Goal: Transaction & Acquisition: Book appointment/travel/reservation

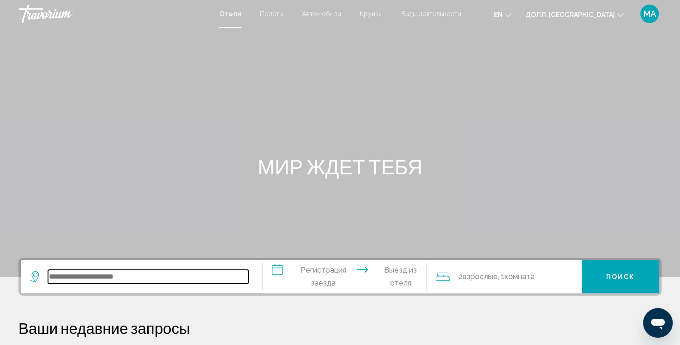
click at [114, 274] on input "Виджет поиска" at bounding box center [148, 277] width 200 height 14
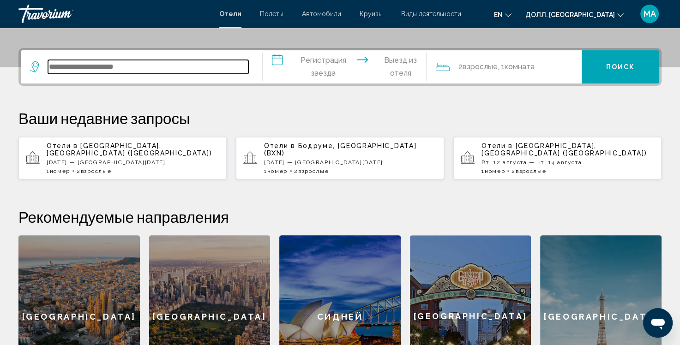
scroll to position [228, 0]
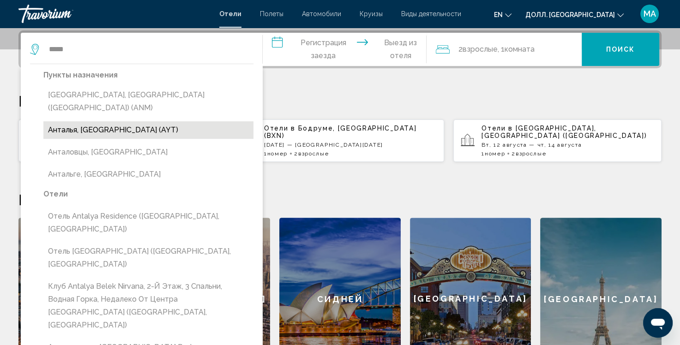
click at [150, 121] on button "Анталья, [GEOGRAPHIC_DATA] (AYT)" at bounding box center [148, 130] width 210 height 18
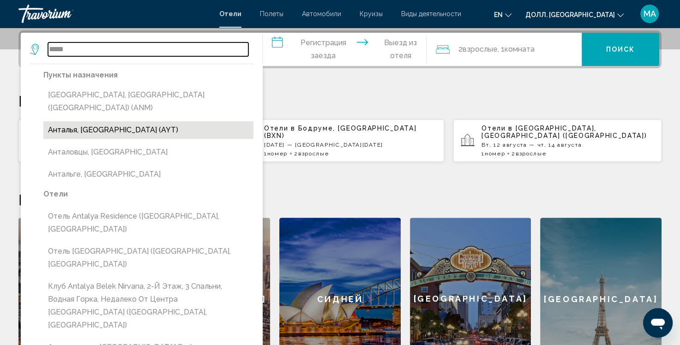
type input "**********"
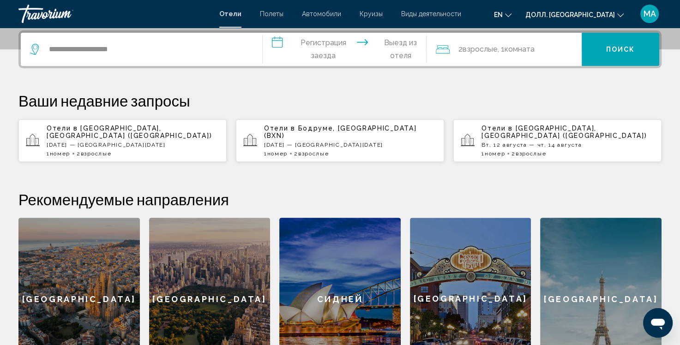
click at [322, 53] on input "**********" at bounding box center [347, 51] width 168 height 36
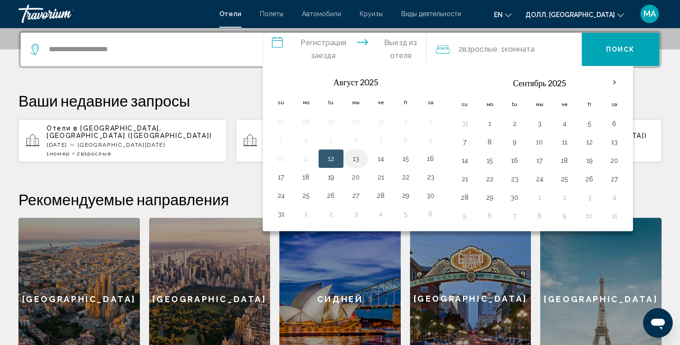
click at [354, 159] on button "13" at bounding box center [356, 158] width 15 height 13
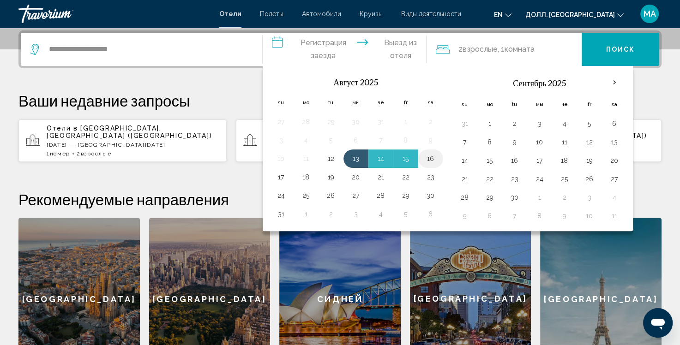
click at [435, 154] on button "16" at bounding box center [430, 158] width 15 height 13
type input "**********"
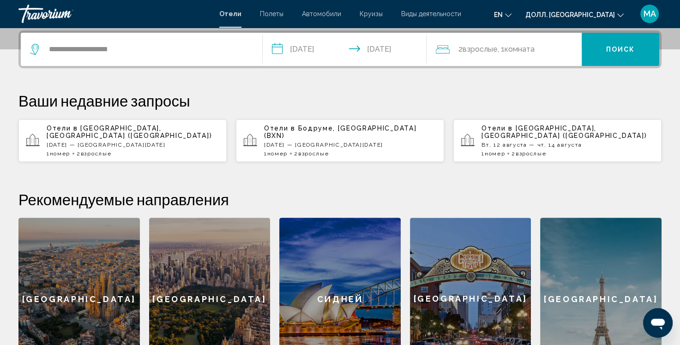
click at [473, 53] on ya-tr-span "Взрослые" at bounding box center [479, 49] width 35 height 9
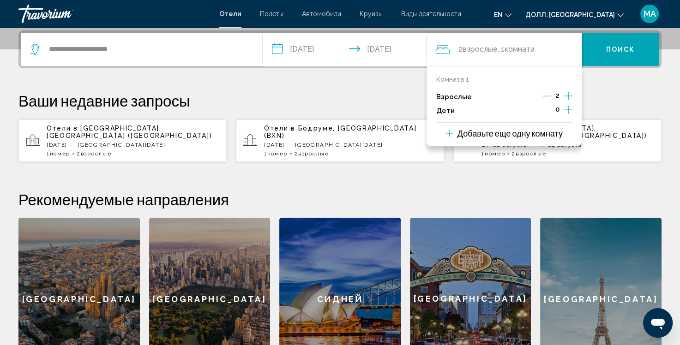
click at [570, 96] on icon "Увеличение числа взрослых" at bounding box center [568, 95] width 8 height 11
click at [551, 92] on icon "Уменьшающийся возраст взрослых" at bounding box center [547, 96] width 8 height 8
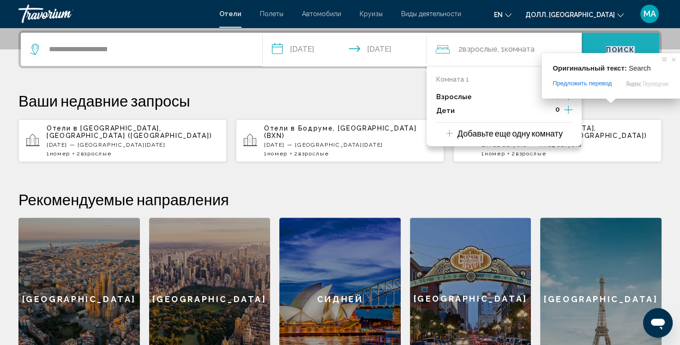
click at [616, 48] on ya-tr-span "Поиск" at bounding box center [620, 49] width 29 height 7
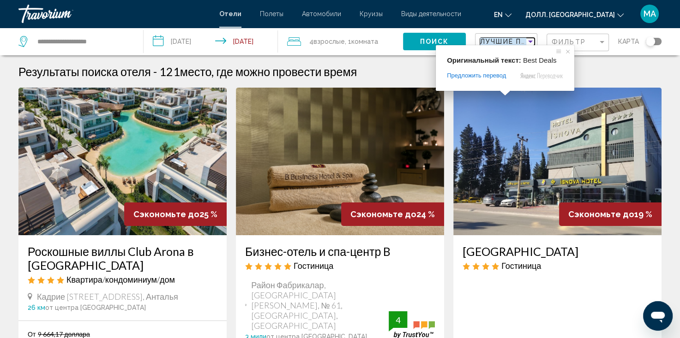
click at [505, 44] on ya-tr-span "Лучшие Предложения" at bounding box center [528, 41] width 97 height 7
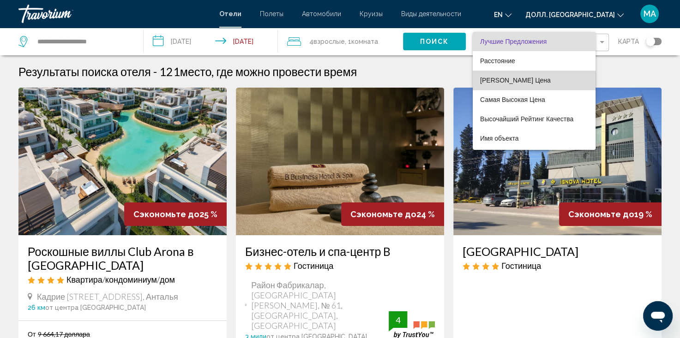
click at [499, 85] on span "[PERSON_NAME] Цена" at bounding box center [534, 80] width 108 height 19
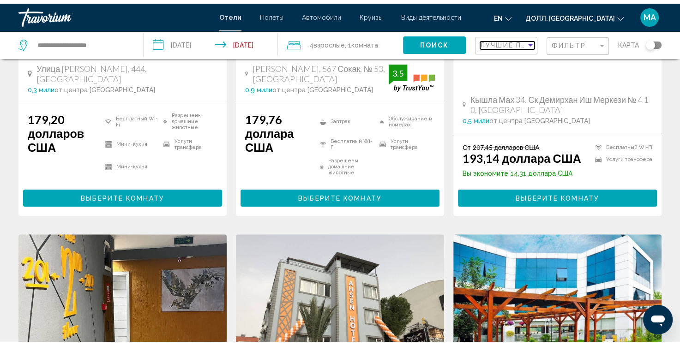
scroll to position [220, 0]
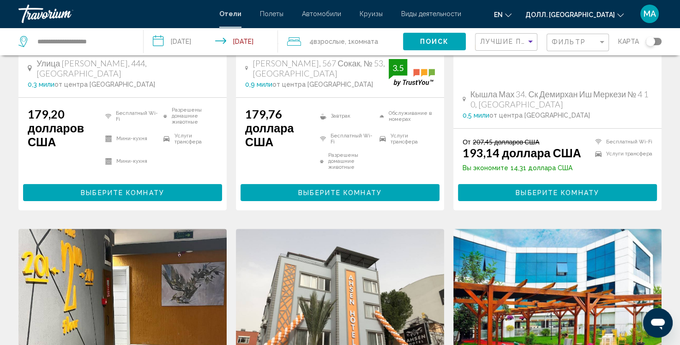
click at [214, 165] on ul "Бесплатный Wi-Fi Мини-кухня Мини-кухня Разрешены домашние животные Услуги транс…" at bounding box center [159, 141] width 117 height 68
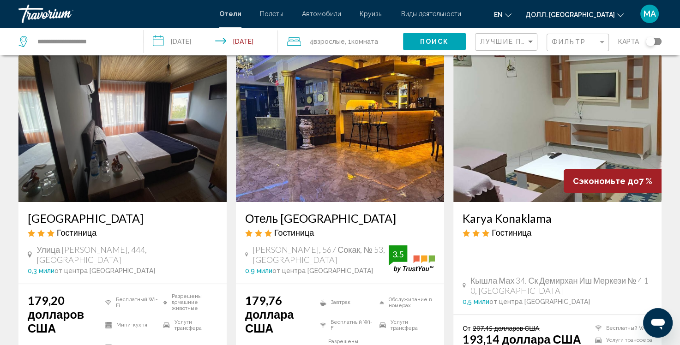
scroll to position [0, 0]
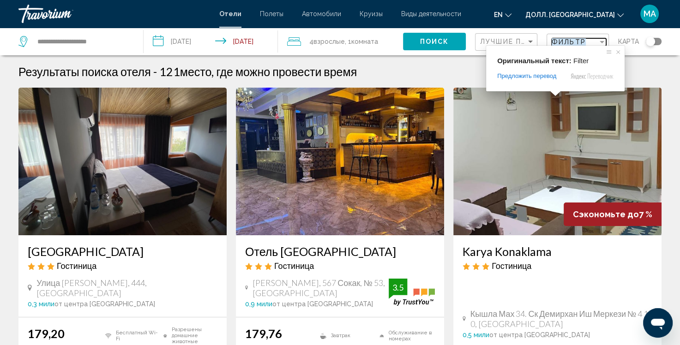
click at [569, 38] on ya-tr-span "Фильтр" at bounding box center [569, 41] width 34 height 7
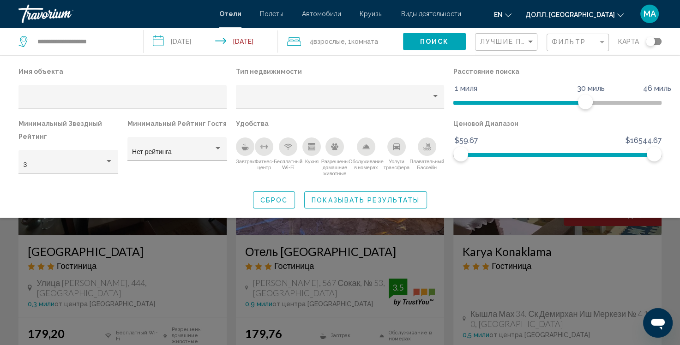
click at [241, 152] on div "Завтрак" at bounding box center [245, 147] width 18 height 18
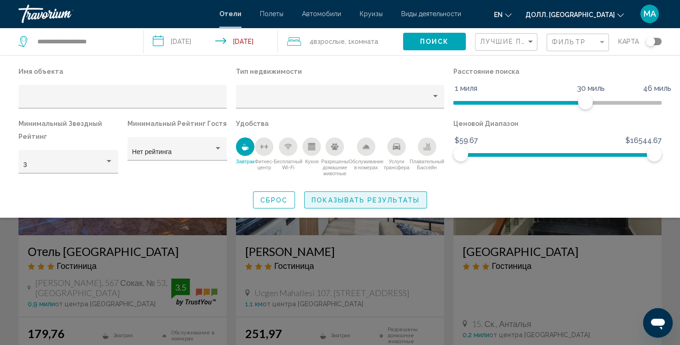
click at [349, 197] on ya-tr-span "Показывать результаты" at bounding box center [366, 200] width 108 height 7
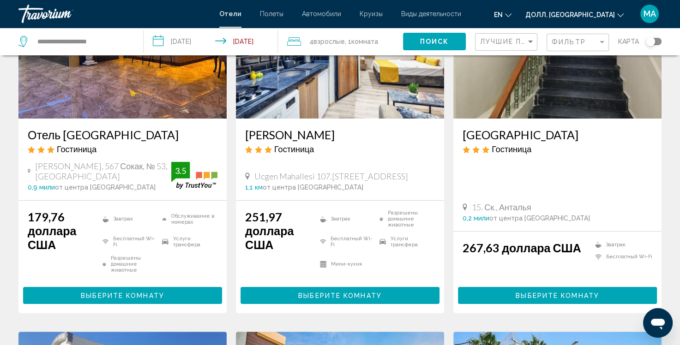
scroll to position [153, 0]
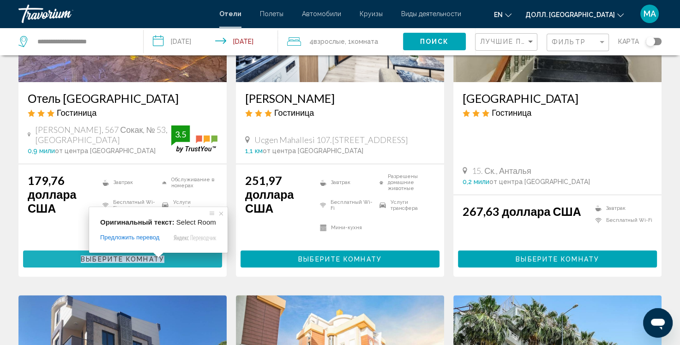
click at [142, 257] on ya-tr-span "Выберите Комнату" at bounding box center [123, 259] width 84 height 7
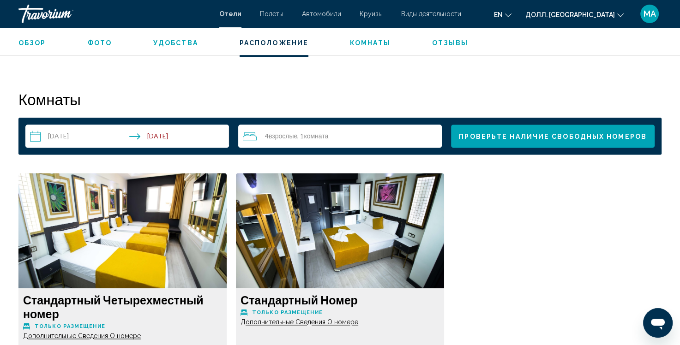
scroll to position [1114, 0]
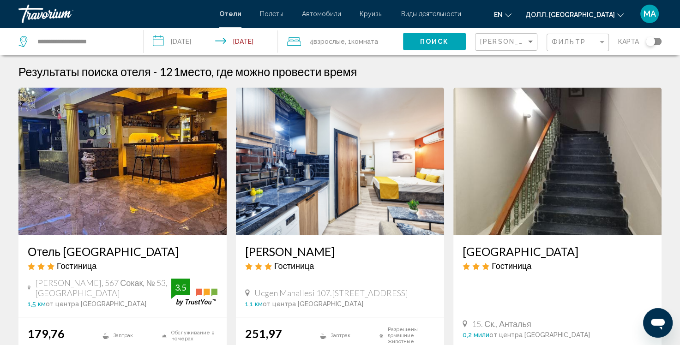
click at [305, 42] on div "4 Взрослый Взрослые , 1 Комната комнаты" at bounding box center [345, 41] width 116 height 13
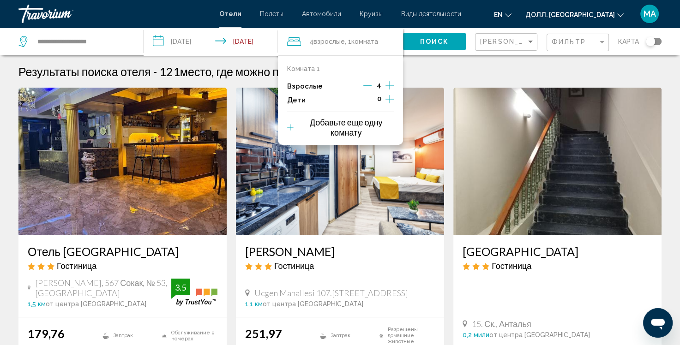
click at [366, 87] on icon "Уменьшающийся возраст взрослых" at bounding box center [367, 85] width 8 height 8
click at [366, 87] on icon "Уменьшающийся возраст взрослых" at bounding box center [368, 85] width 8 height 8
click at [326, 129] on p "Добавьте еще одну комнату" at bounding box center [346, 127] width 96 height 20
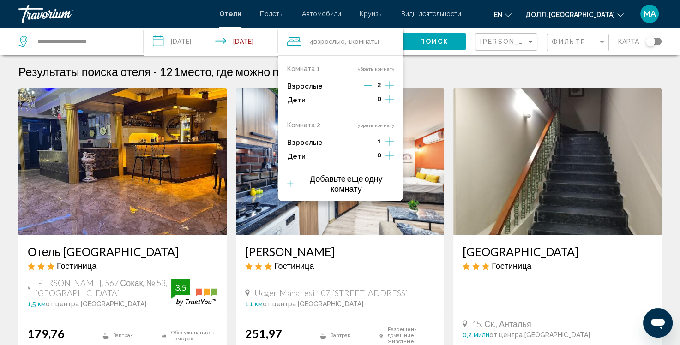
click at [390, 90] on icon "Увеличение числа взрослых" at bounding box center [390, 85] width 8 height 8
click at [460, 39] on button "Поиск" at bounding box center [434, 41] width 63 height 17
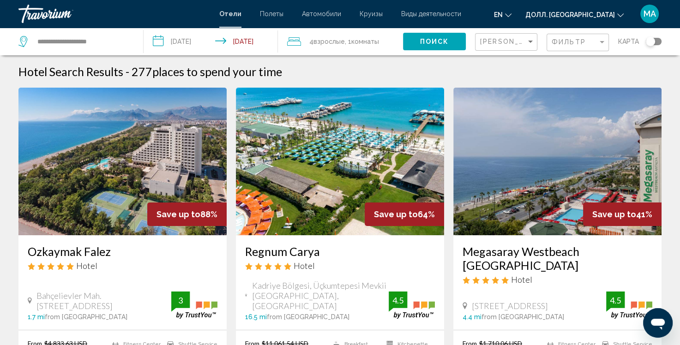
click at [641, 52] on div "Карта" at bounding box center [639, 42] width 43 height 28
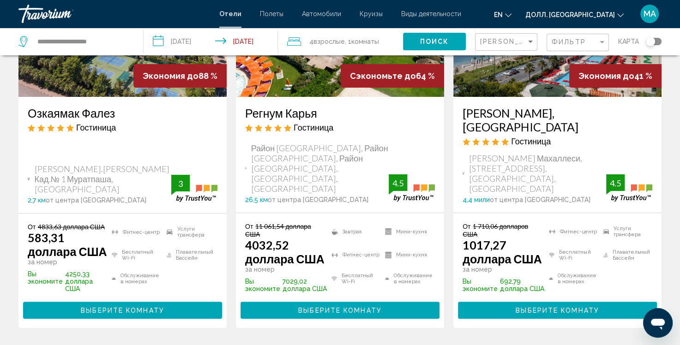
scroll to position [157, 0]
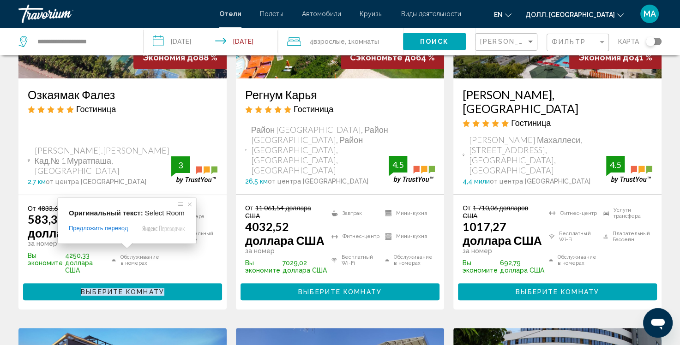
click at [124, 249] on span at bounding box center [127, 246] width 12 height 6
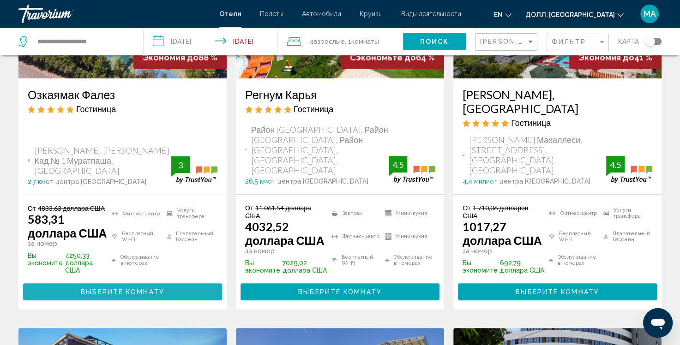
click at [60, 283] on button "Выберите Комнату" at bounding box center [122, 291] width 199 height 17
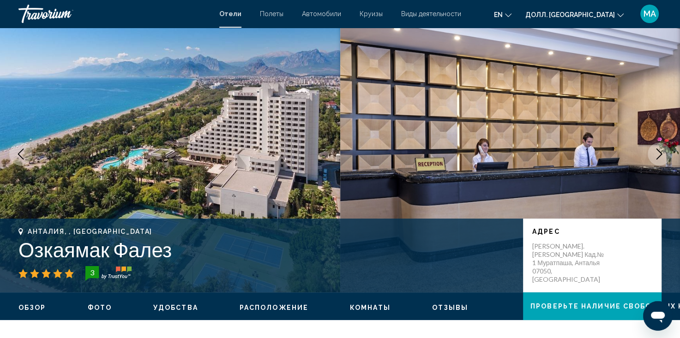
scroll to position [2, 0]
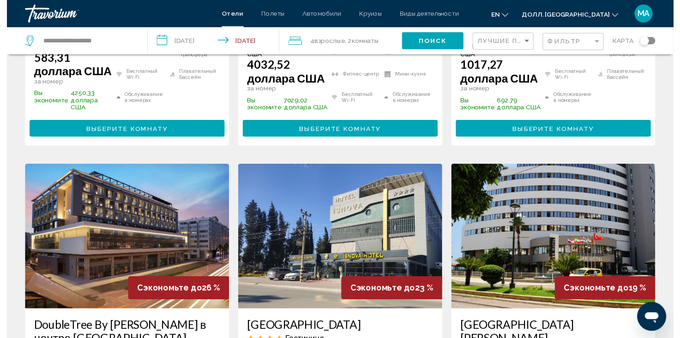
scroll to position [360, 0]
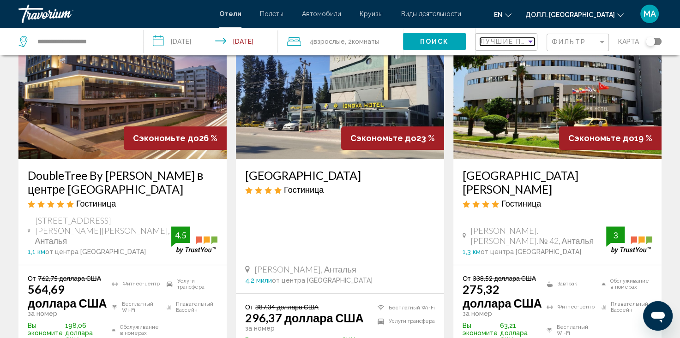
scroll to position [508, 0]
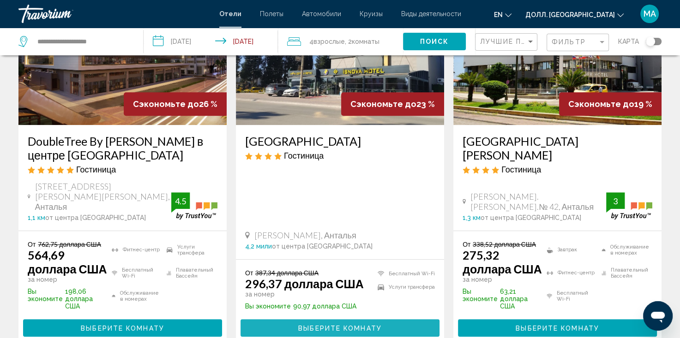
click at [291, 319] on button "Выберите Комнату" at bounding box center [340, 327] width 199 height 17
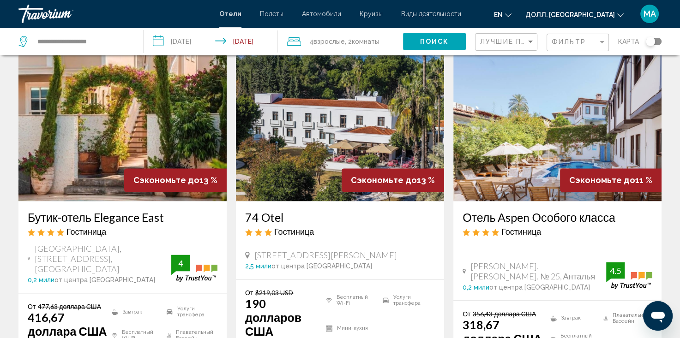
scroll to position [1214, 0]
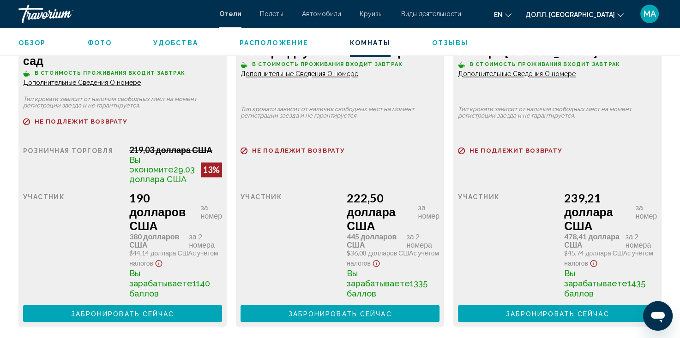
scroll to position [1435, 0]
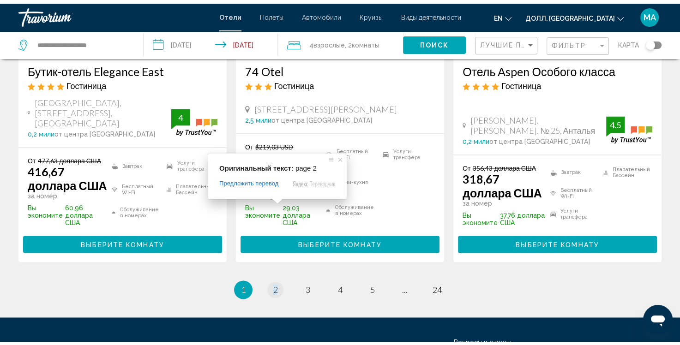
scroll to position [1352, 0]
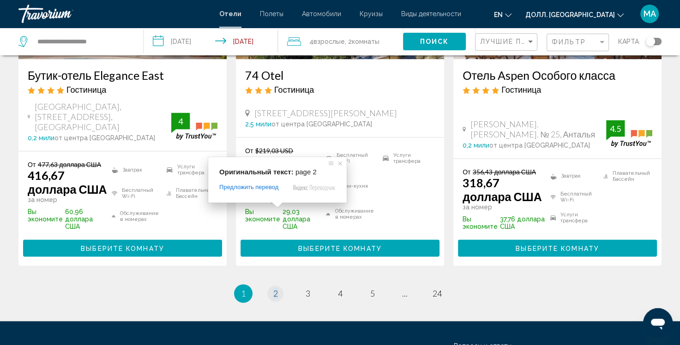
click at [273, 198] on div "Оригинальный текст: page 2 Предложить перевод Отправить [PERSON_NAME], перевод …" at bounding box center [277, 180] width 139 height 46
click at [275, 208] on span at bounding box center [277, 205] width 12 height 6
click at [340, 165] on span at bounding box center [340, 163] width 9 height 9
click at [277, 205] on span at bounding box center [277, 205] width 12 height 6
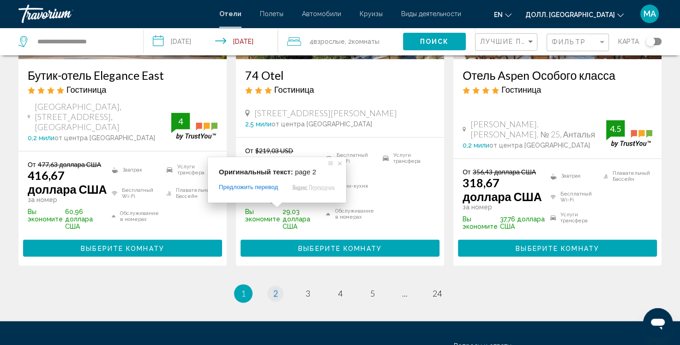
click at [277, 205] on span at bounding box center [277, 205] width 12 height 6
click at [337, 159] on span at bounding box center [339, 163] width 9 height 9
click at [275, 208] on span at bounding box center [276, 205] width 12 height 6
click at [271, 206] on span at bounding box center [276, 205] width 12 height 6
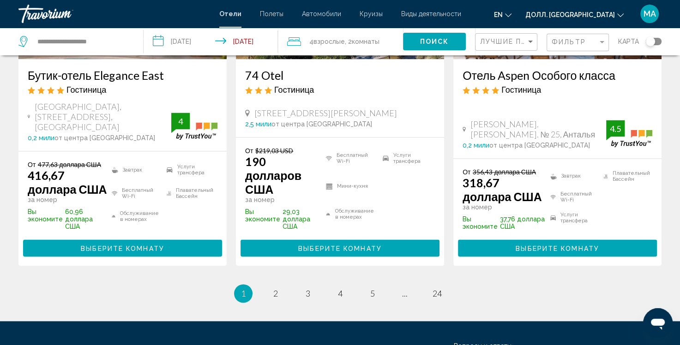
drag, startPoint x: 601, startPoint y: 193, endPoint x: 687, endPoint y: 288, distance: 127.5
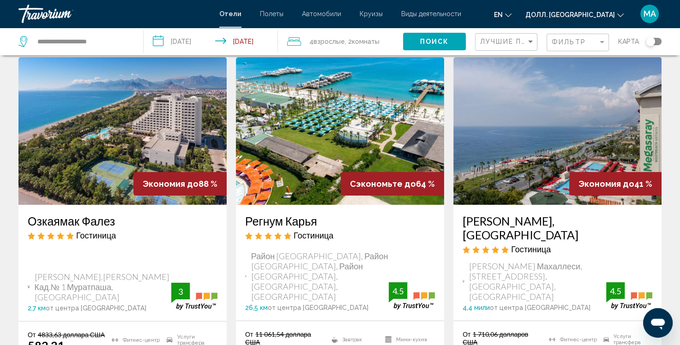
scroll to position [2, 0]
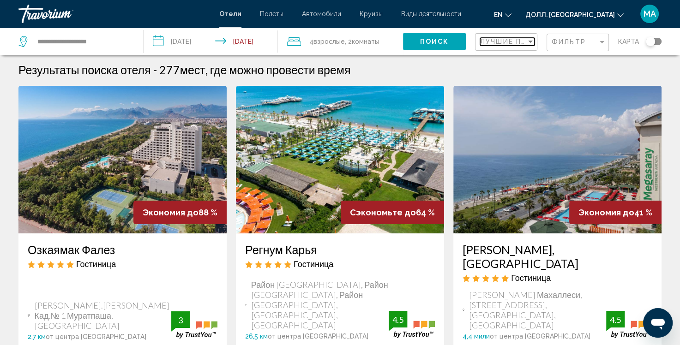
click at [526, 45] on body "**********" at bounding box center [340, 170] width 680 height 345
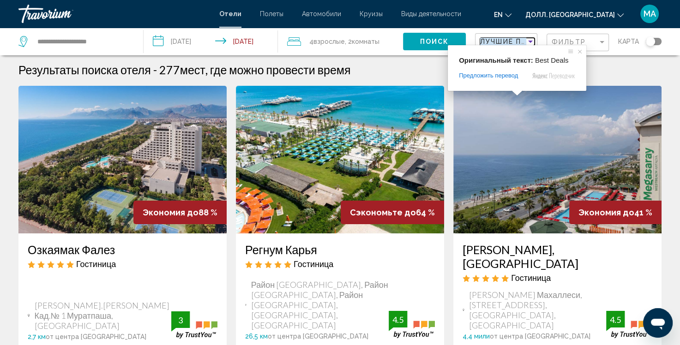
click at [517, 38] on ya-tr-span "Лучшие Предложения" at bounding box center [528, 41] width 97 height 7
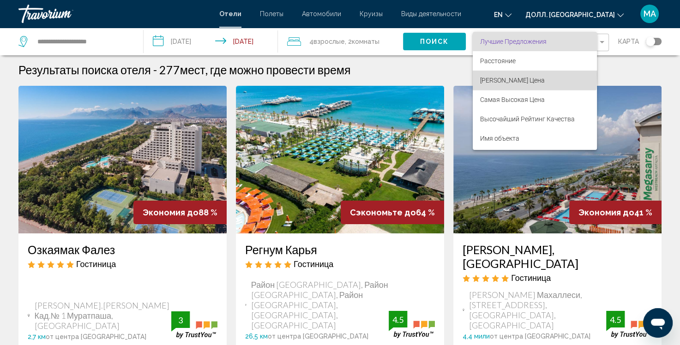
click at [504, 75] on span "[PERSON_NAME] Цена" at bounding box center [534, 80] width 109 height 19
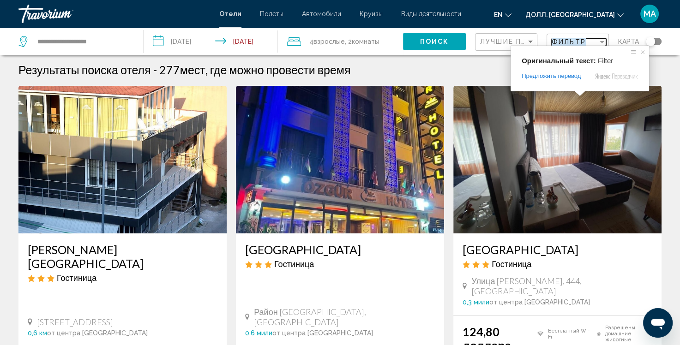
click at [578, 38] on ya-tr-span "Фильтр" at bounding box center [569, 41] width 34 height 7
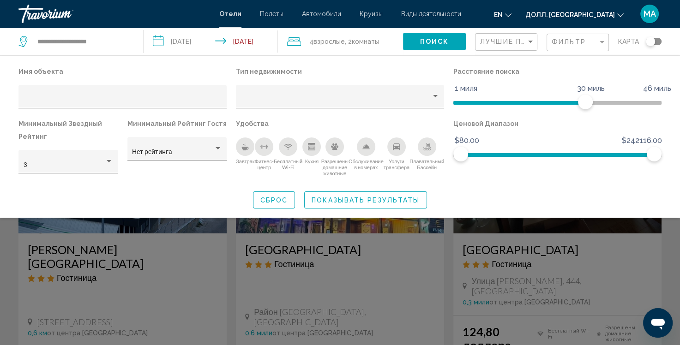
click at [240, 147] on div "Завтрак" at bounding box center [245, 147] width 18 height 18
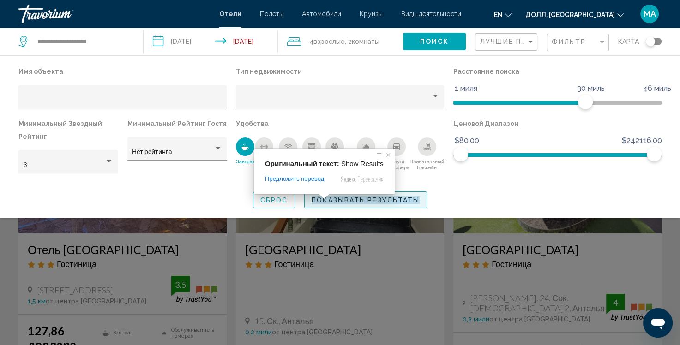
click at [323, 198] on body "**********" at bounding box center [340, 170] width 680 height 345
click at [323, 199] on span at bounding box center [324, 197] width 12 height 6
click at [355, 201] on ya-tr-span "Показывать результаты" at bounding box center [366, 200] width 108 height 7
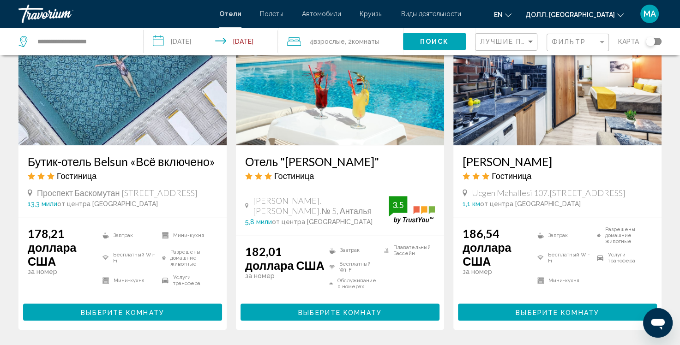
scroll to position [472, 0]
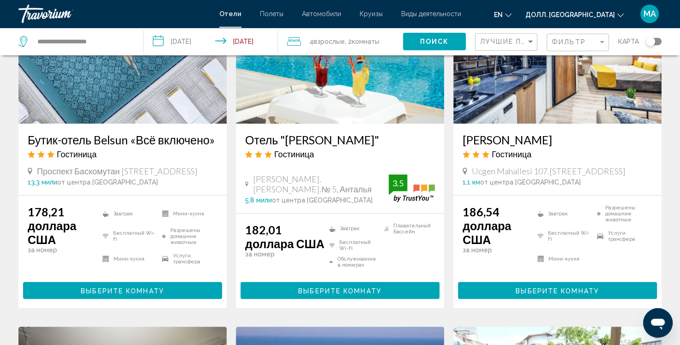
click at [281, 290] on button "Выберите Комнату" at bounding box center [340, 290] width 199 height 17
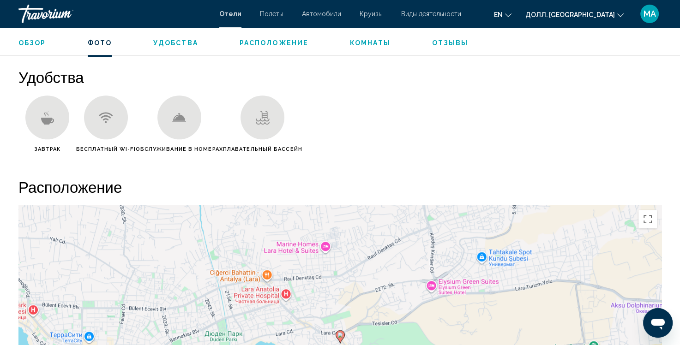
scroll to position [635, 0]
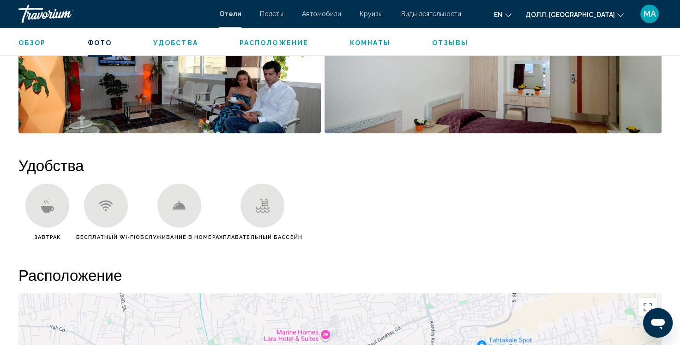
drag, startPoint x: 678, startPoint y: 133, endPoint x: 681, endPoint y: 106, distance: 27.0
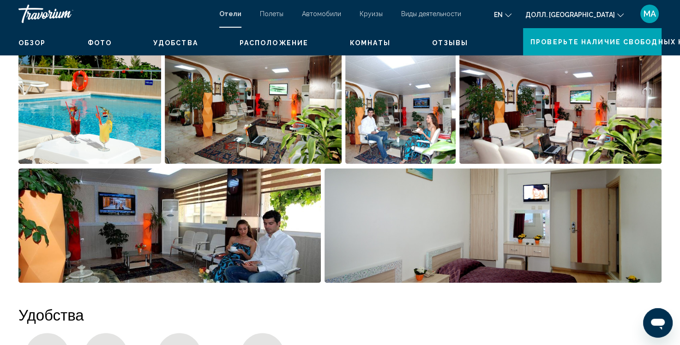
scroll to position [0, 0]
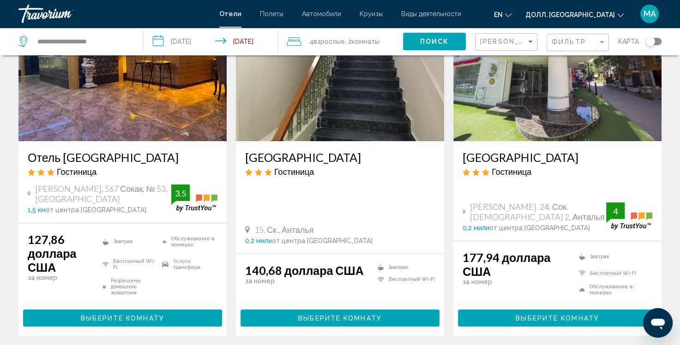
scroll to position [96, 0]
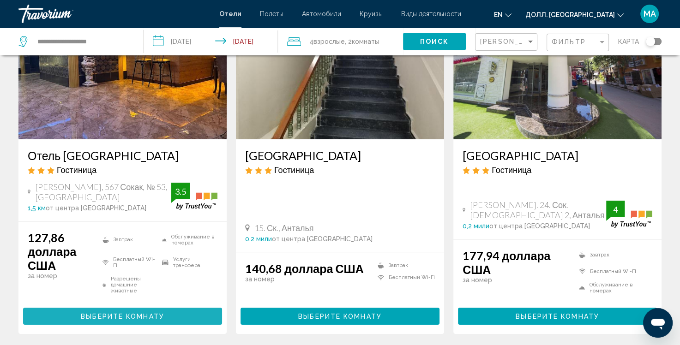
click at [65, 319] on button "Выберите Комнату" at bounding box center [122, 316] width 199 height 17
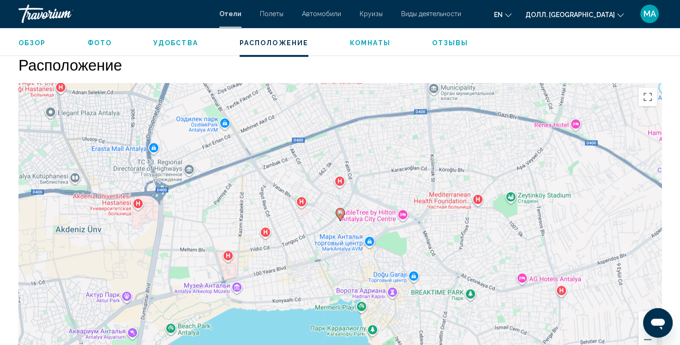
scroll to position [865, 0]
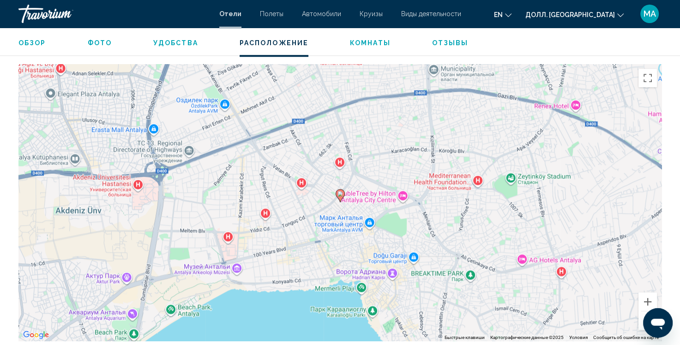
drag, startPoint x: 679, startPoint y: 231, endPoint x: 686, endPoint y: 261, distance: 30.8
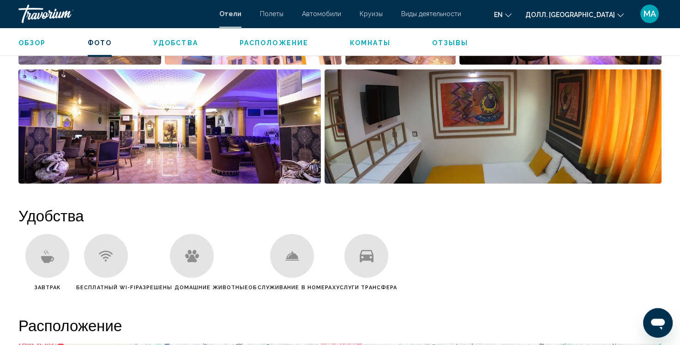
scroll to position [548, 0]
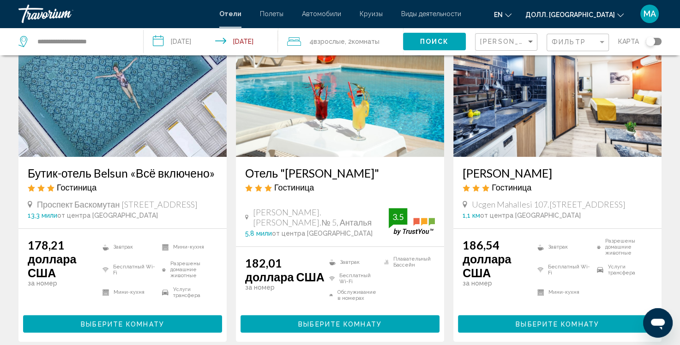
scroll to position [452, 0]
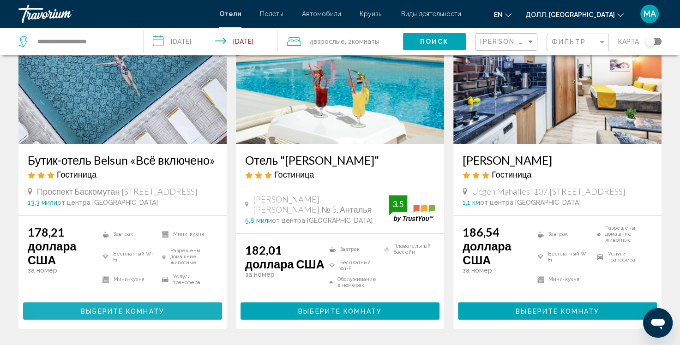
click at [69, 311] on button "Выберите Комнату" at bounding box center [122, 310] width 199 height 17
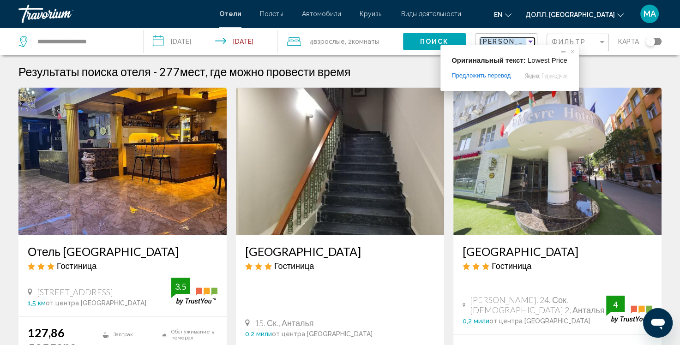
click at [502, 43] on ya-tr-span "[PERSON_NAME] Цена" at bounding box center [523, 41] width 87 height 7
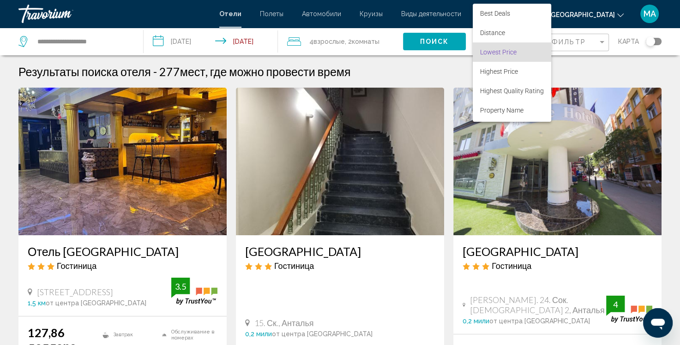
scroll to position [11, 0]
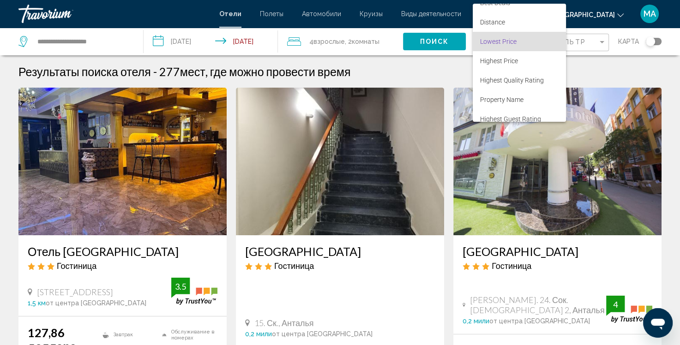
click at [502, 43] on span "Lowest Price" at bounding box center [498, 41] width 36 height 7
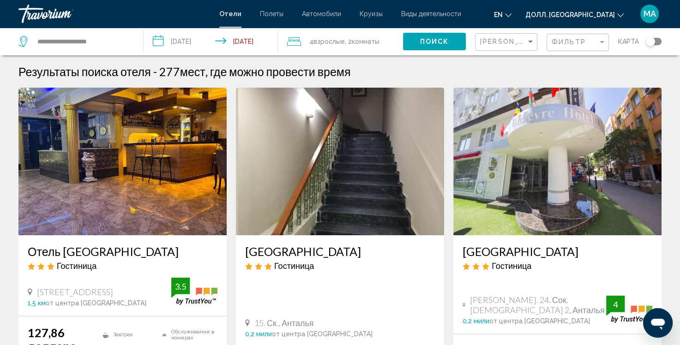
click at [562, 49] on div "Фильтр" at bounding box center [579, 42] width 54 height 17
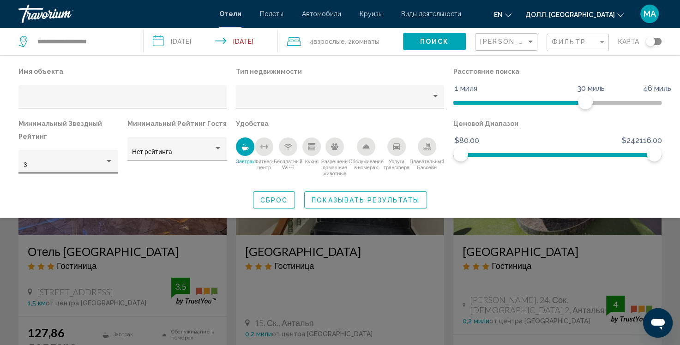
click at [92, 169] on div "3" at bounding box center [69, 164] width 90 height 19
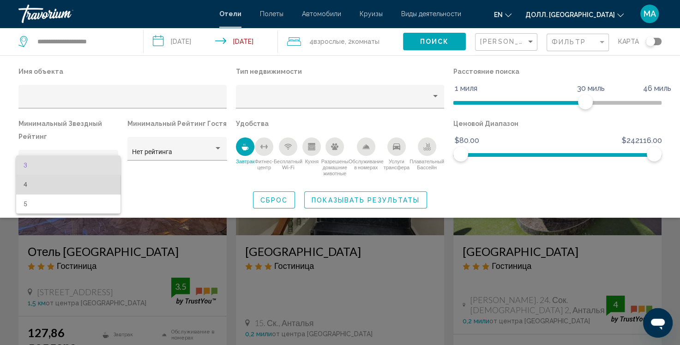
click at [68, 187] on span "4" at bounding box center [69, 184] width 90 height 19
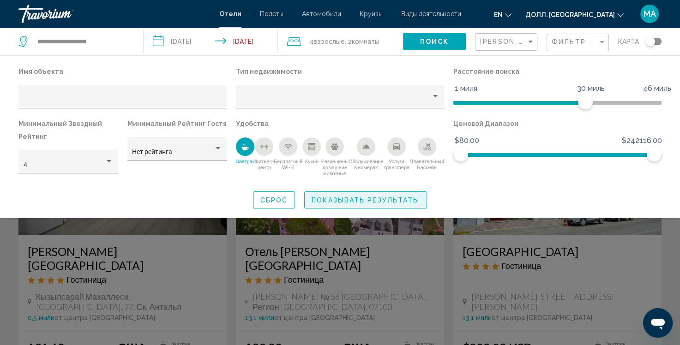
click at [335, 207] on button "Показывать результаты" at bounding box center [365, 200] width 123 height 17
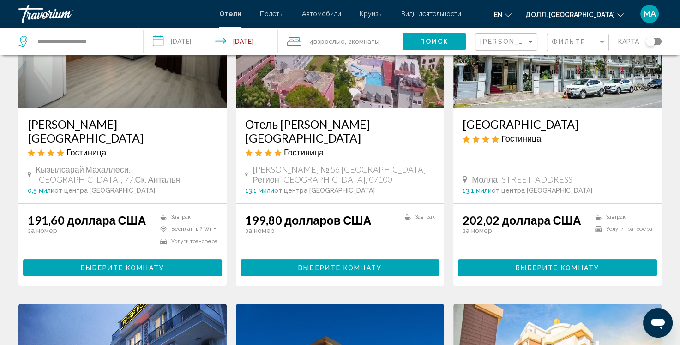
scroll to position [131, 0]
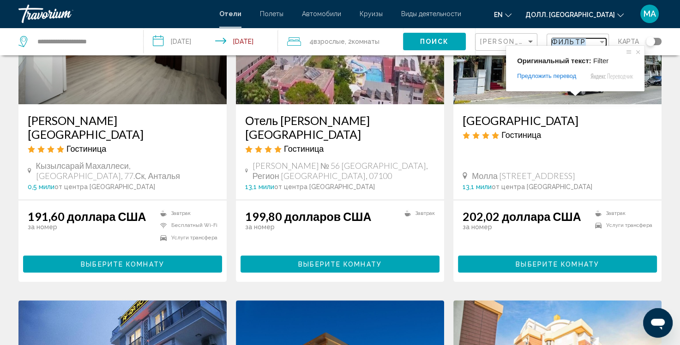
click at [573, 42] on ya-tr-span "Фильтр" at bounding box center [569, 41] width 34 height 7
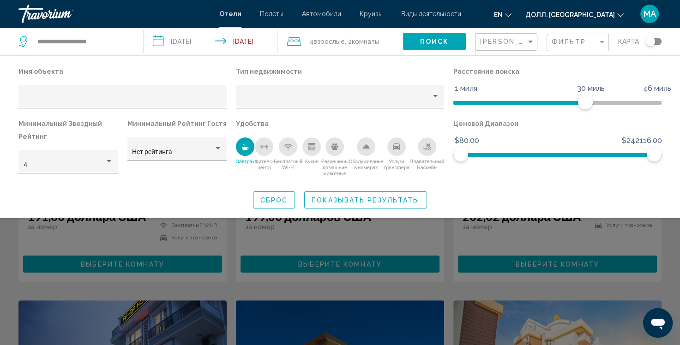
click at [594, 200] on div "Сброс Показывать результаты" at bounding box center [339, 200] width 643 height 17
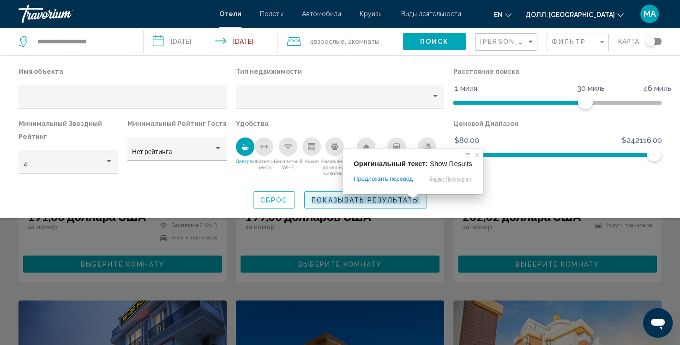
click at [409, 201] on body "**********" at bounding box center [340, 41] width 680 height 345
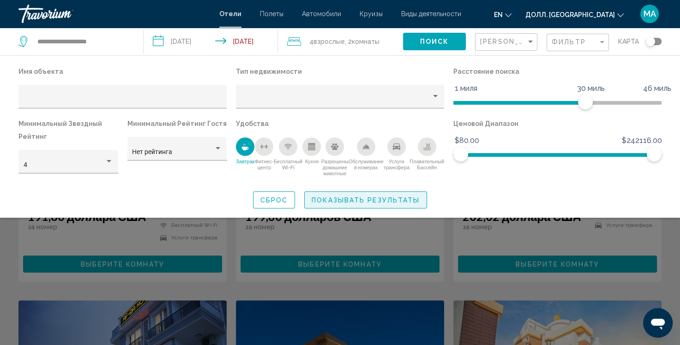
click at [382, 203] on ya-tr-span "Показывать результаты" at bounding box center [366, 200] width 108 height 7
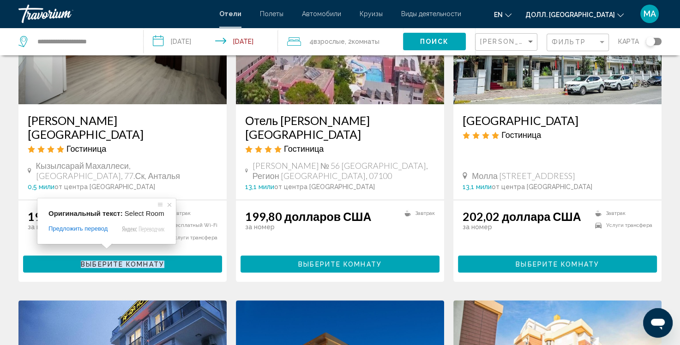
click at [105, 248] on span at bounding box center [107, 247] width 12 height 6
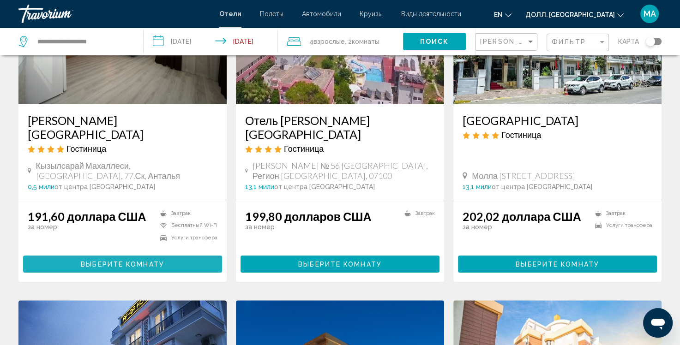
click at [48, 256] on button "Выберите Комнату" at bounding box center [122, 264] width 199 height 17
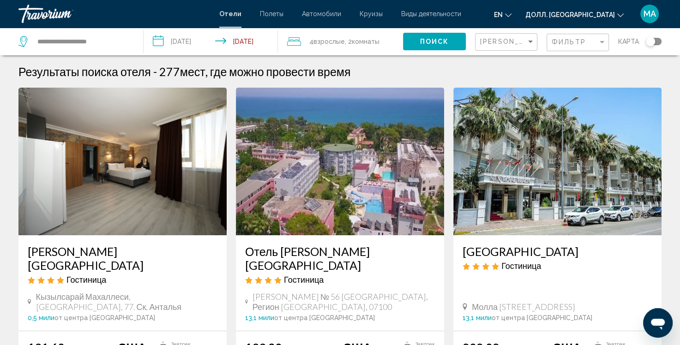
click at [319, 40] on ya-tr-span "Взрослые" at bounding box center [328, 41] width 31 height 7
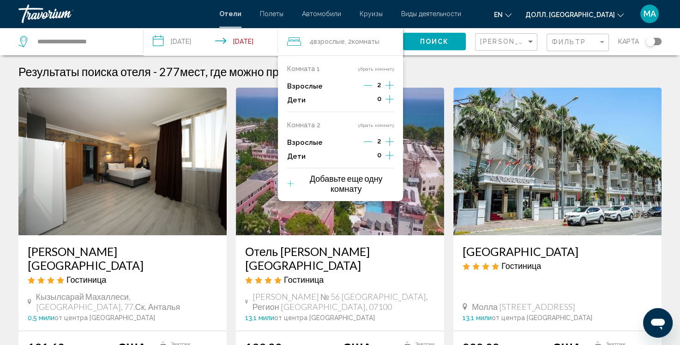
click at [369, 138] on icon "Уменьшающийся возраст взрослых" at bounding box center [368, 142] width 8 height 8
click at [377, 126] on button "убрать комнату" at bounding box center [375, 125] width 36 height 6
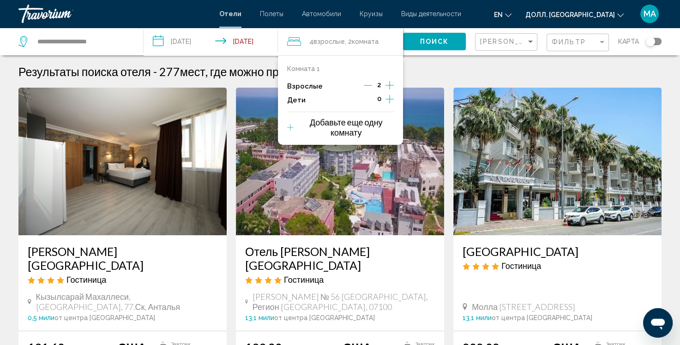
click at [390, 85] on icon "Увеличение числа взрослых" at bounding box center [390, 85] width 8 height 8
click at [452, 33] on button "Поиск" at bounding box center [434, 41] width 63 height 17
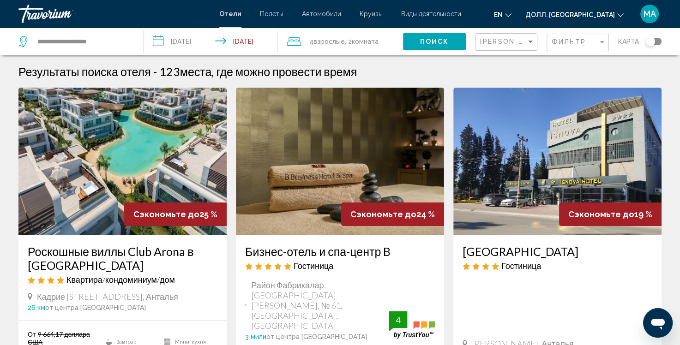
click at [330, 48] on div "4 Взрослый Взрослые , 2 Комната комнаты" at bounding box center [345, 42] width 116 height 28
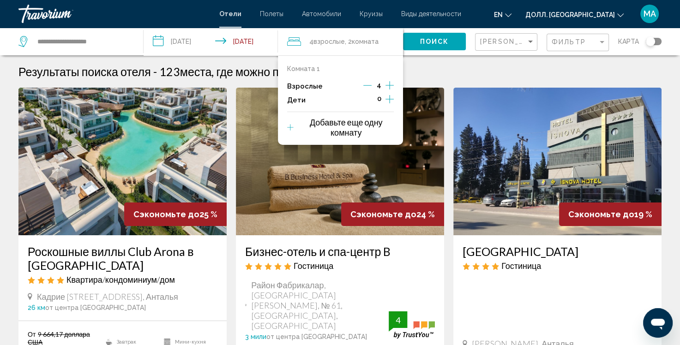
click at [441, 66] on div "Результаты поиска отеля - 123 места, где можно провести время" at bounding box center [339, 72] width 643 height 14
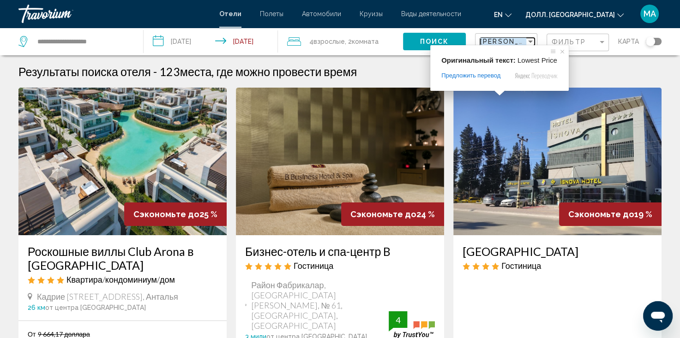
click at [500, 40] on ya-tr-span "[PERSON_NAME] Цена" at bounding box center [523, 41] width 87 height 7
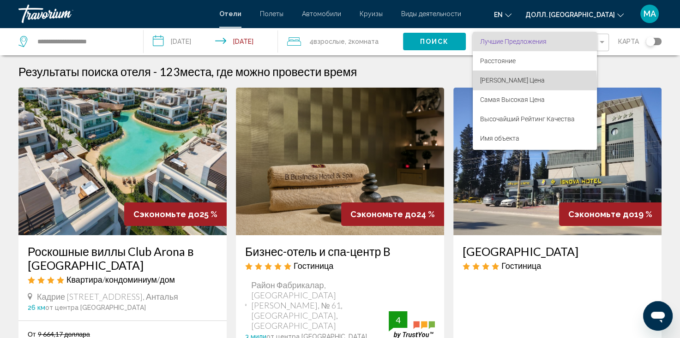
click at [499, 83] on ya-tr-span "[PERSON_NAME] Цена" at bounding box center [512, 80] width 65 height 7
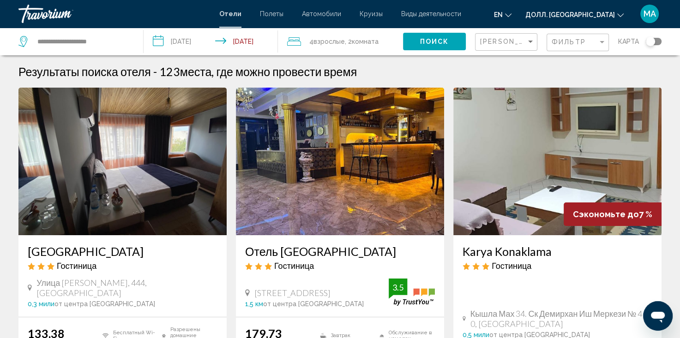
click at [560, 50] on div "Фильтр" at bounding box center [579, 42] width 54 height 17
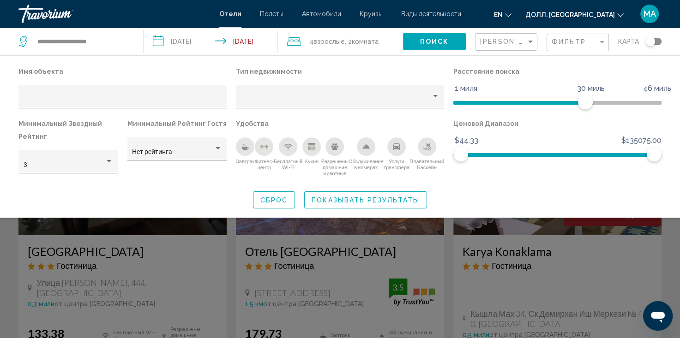
click at [244, 144] on icon "Завтрак" at bounding box center [244, 146] width 7 height 7
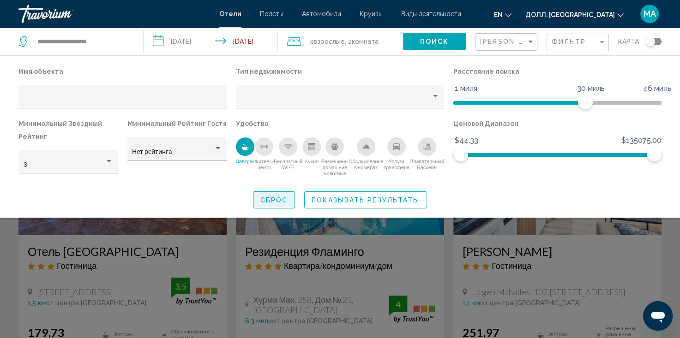
click at [279, 203] on ya-tr-span "Сброс" at bounding box center [274, 200] width 28 height 7
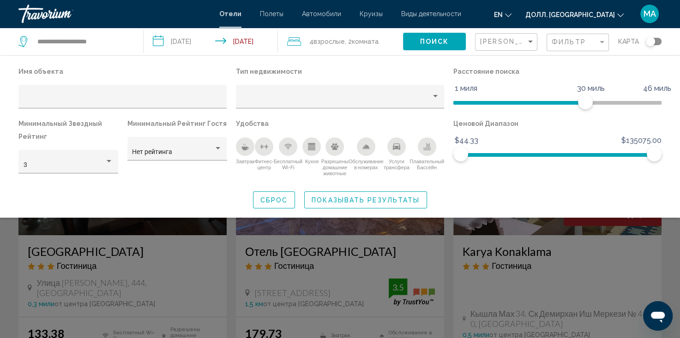
click at [238, 148] on div "Завтрак" at bounding box center [245, 147] width 18 height 18
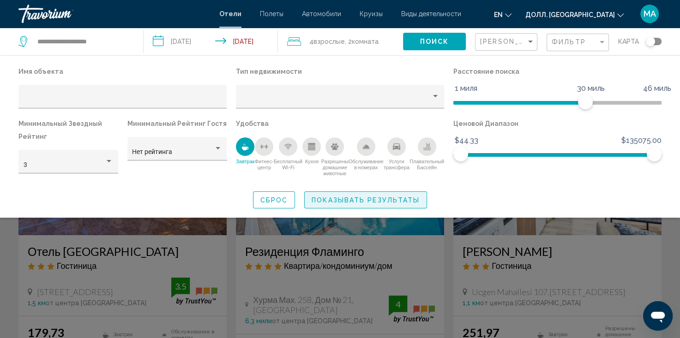
click at [352, 201] on ya-tr-span "Показывать результаты" at bounding box center [366, 200] width 108 height 7
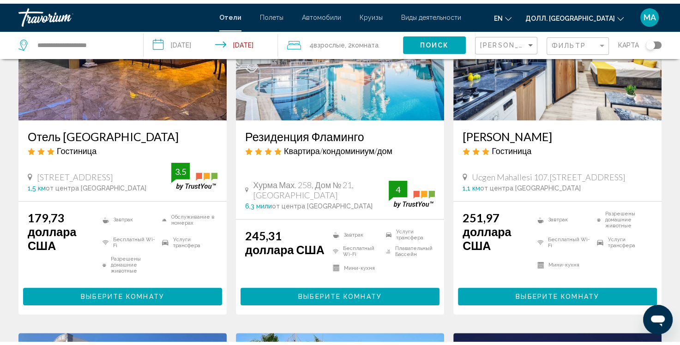
scroll to position [128, 0]
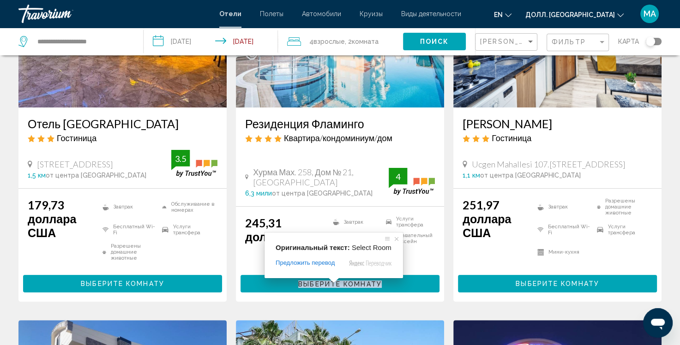
click at [330, 283] on span at bounding box center [334, 281] width 12 height 6
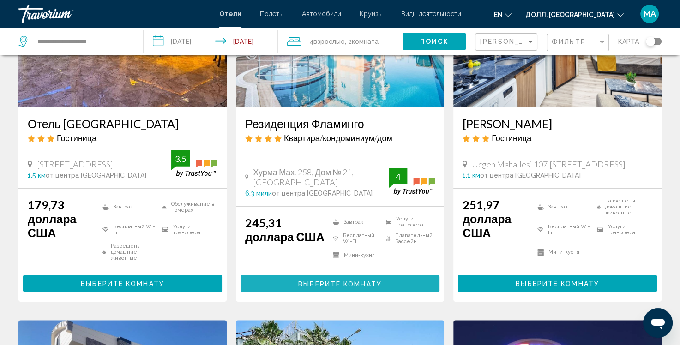
click at [279, 285] on button "Выберите Комнату" at bounding box center [340, 283] width 199 height 17
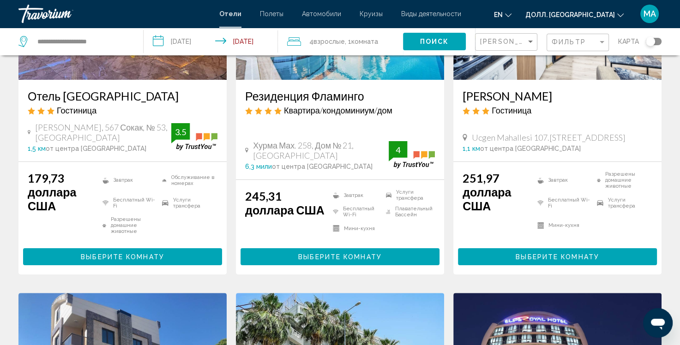
scroll to position [168, 0]
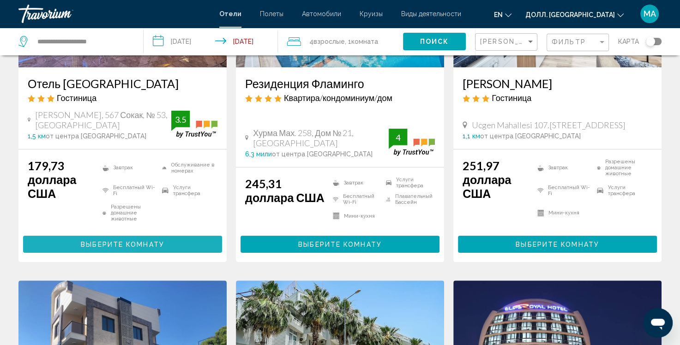
click at [62, 240] on button "Выберите Комнату" at bounding box center [122, 244] width 199 height 17
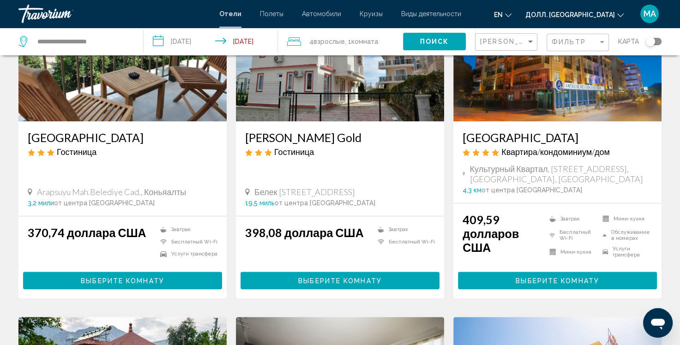
scroll to position [741, 0]
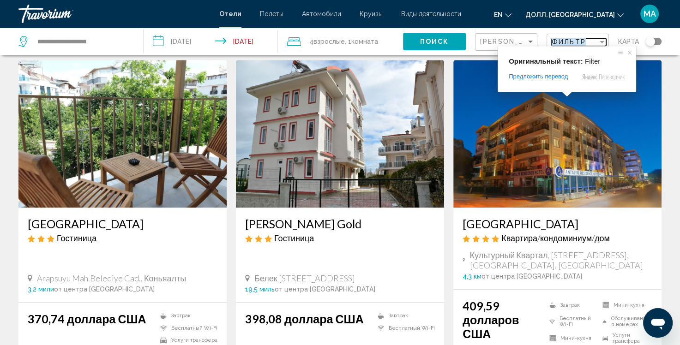
click at [567, 43] on ya-tr-span "Фильтр" at bounding box center [569, 41] width 34 height 7
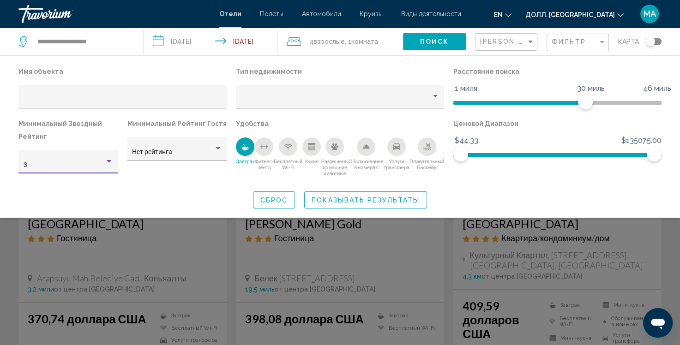
click at [83, 166] on div "3" at bounding box center [65, 165] width 82 height 7
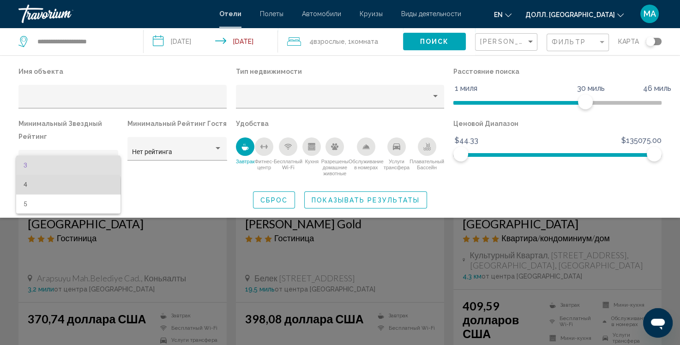
click at [59, 189] on span "4" at bounding box center [69, 184] width 90 height 19
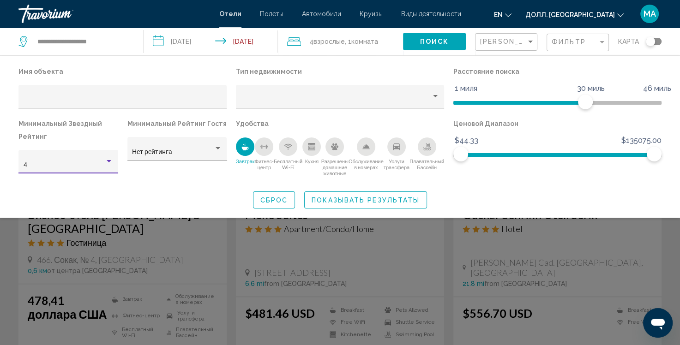
scroll to position [380, 0]
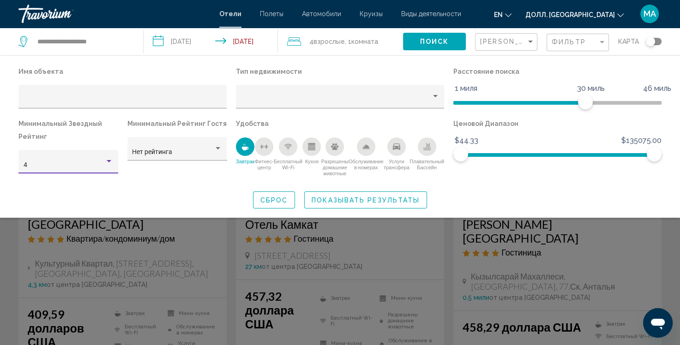
click at [327, 204] on button "Показывать результаты" at bounding box center [365, 200] width 123 height 17
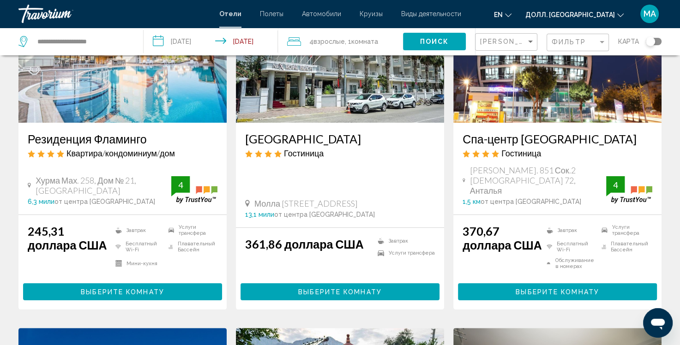
scroll to position [116, 0]
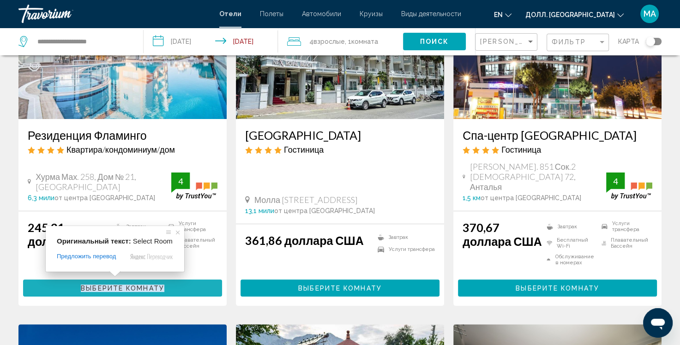
click at [107, 285] on ya-tr-span "Выберите Комнату" at bounding box center [123, 288] width 84 height 7
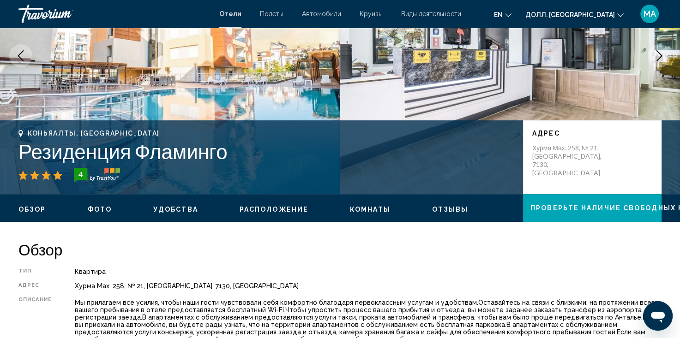
scroll to position [35, 0]
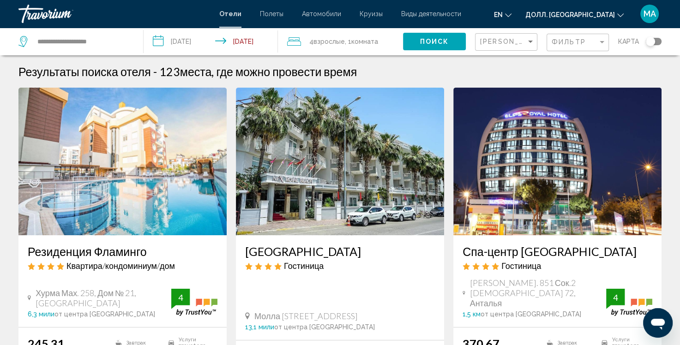
click at [321, 48] on div "4 Взрослый Взрослые , 1 Комната комнаты" at bounding box center [345, 42] width 116 height 28
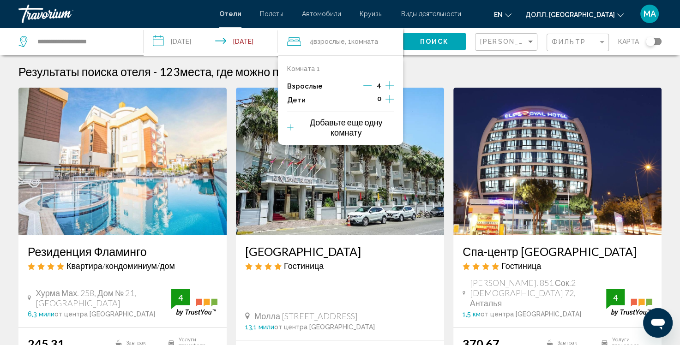
click at [370, 85] on icon "Уменьшающийся возраст взрослых" at bounding box center [367, 85] width 8 height 8
click at [370, 85] on icon "Уменьшающийся возраст взрослых" at bounding box center [368, 85] width 8 height 8
click at [314, 122] on ya-tr-span "Добавьте еще одну комнату" at bounding box center [346, 127] width 73 height 20
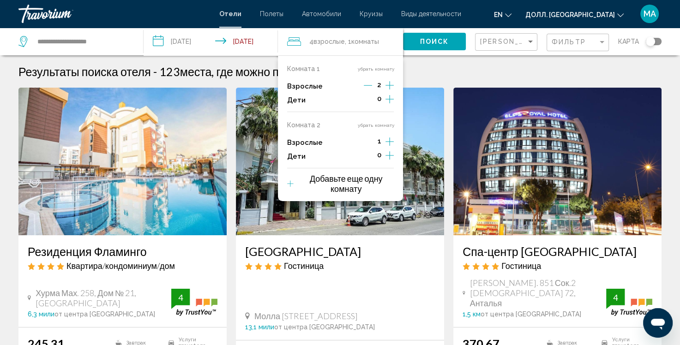
click at [386, 91] on icon "Увеличение числа взрослых" at bounding box center [390, 85] width 8 height 11
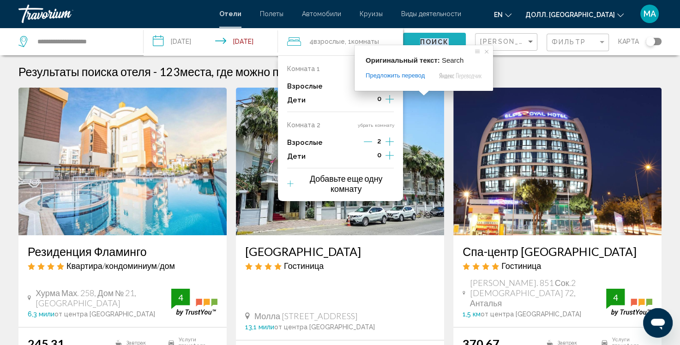
click at [425, 42] on ya-tr-span "Поиск" at bounding box center [434, 41] width 29 height 7
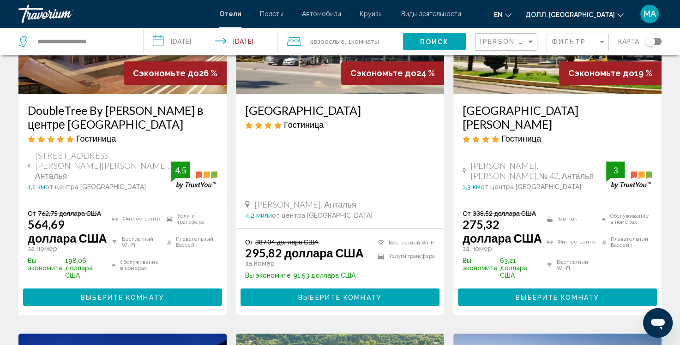
scroll to position [84, 0]
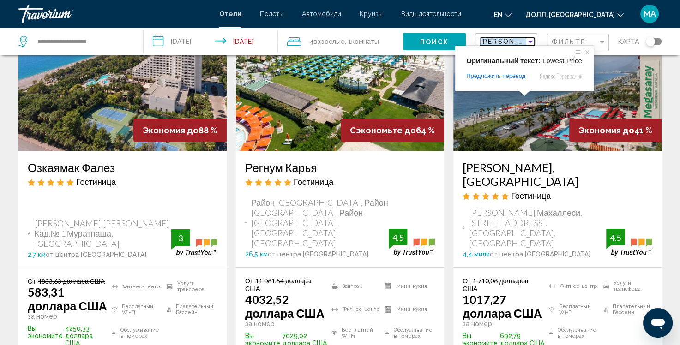
click at [521, 42] on ya-tr-span "[PERSON_NAME] Цена" at bounding box center [523, 41] width 87 height 7
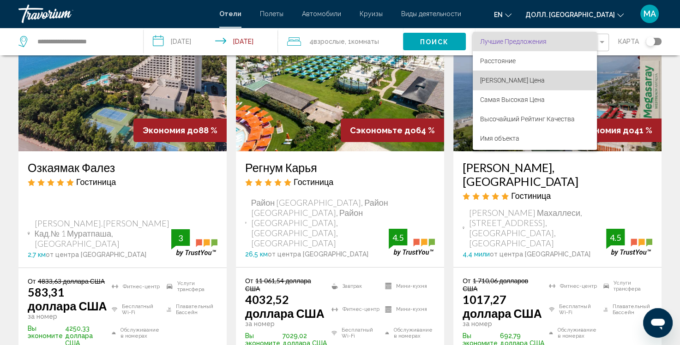
click at [507, 79] on ya-tr-span "[PERSON_NAME] Цена" at bounding box center [512, 80] width 65 height 7
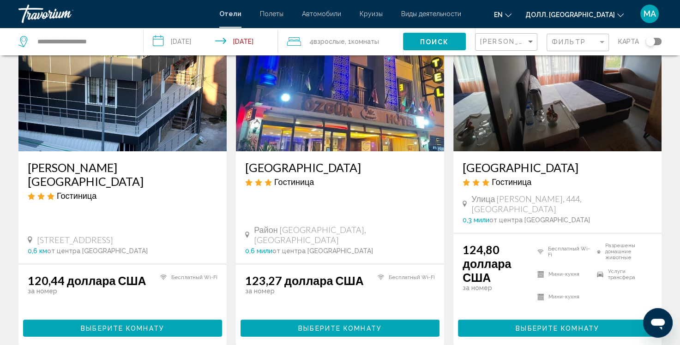
click at [585, 46] on div "Фильтр" at bounding box center [579, 42] width 54 height 17
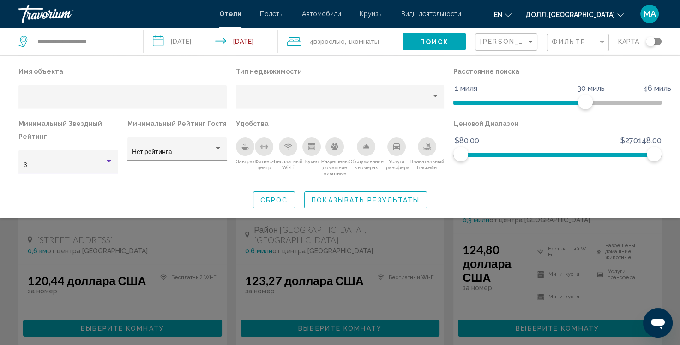
click at [98, 162] on div "3" at bounding box center [65, 165] width 82 height 7
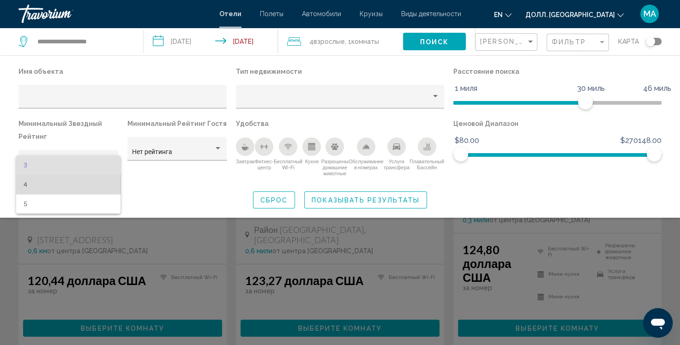
click at [76, 183] on span "4" at bounding box center [69, 184] width 90 height 19
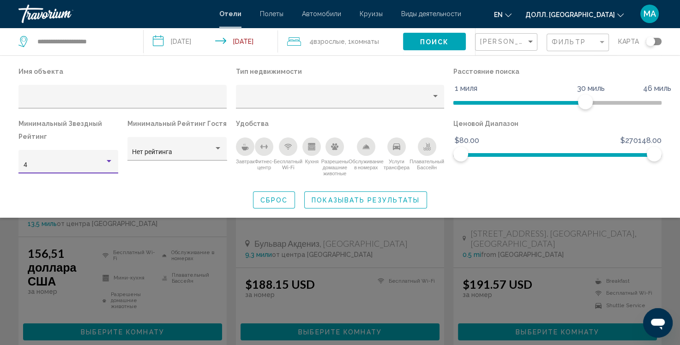
click at [243, 149] on icon "Завтрак" at bounding box center [245, 149] width 7 height 4
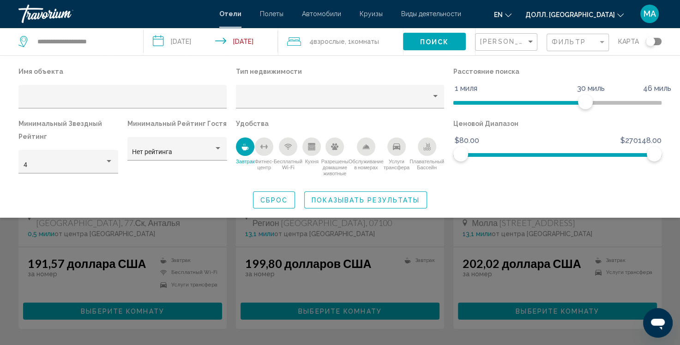
click at [424, 150] on icon "Плавательный Бассейн" at bounding box center [426, 150] width 7 height 2
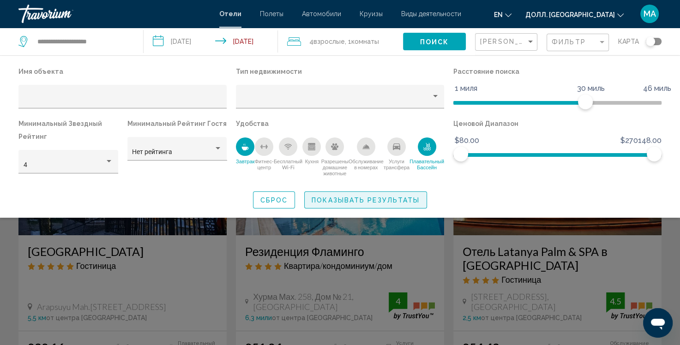
click at [365, 203] on ya-tr-span "Показывать результаты" at bounding box center [366, 200] width 108 height 7
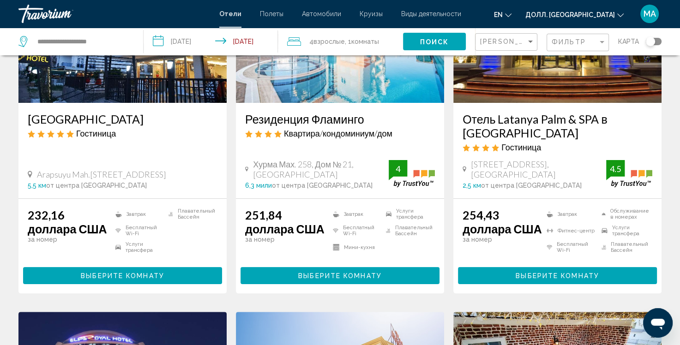
scroll to position [160, 0]
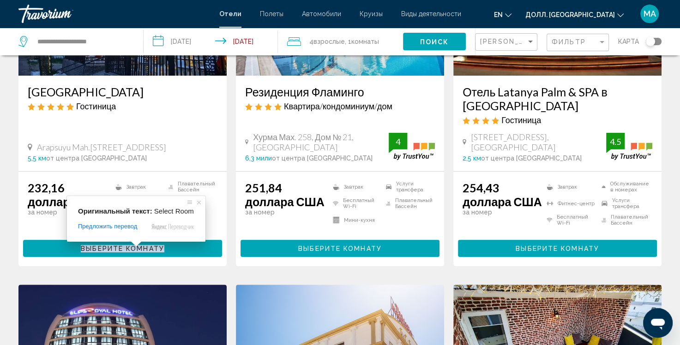
click at [130, 247] on span at bounding box center [136, 244] width 12 height 6
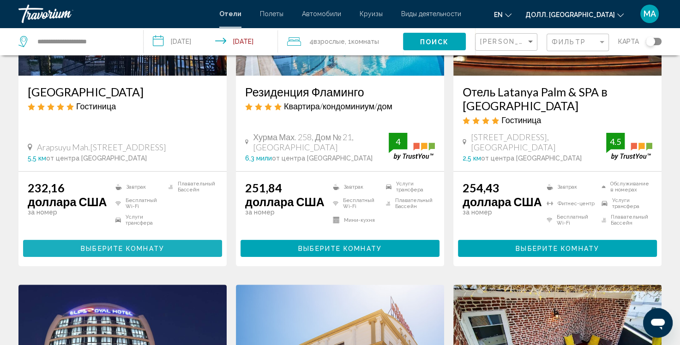
click at [43, 244] on button "Выберите Комнату" at bounding box center [122, 248] width 199 height 17
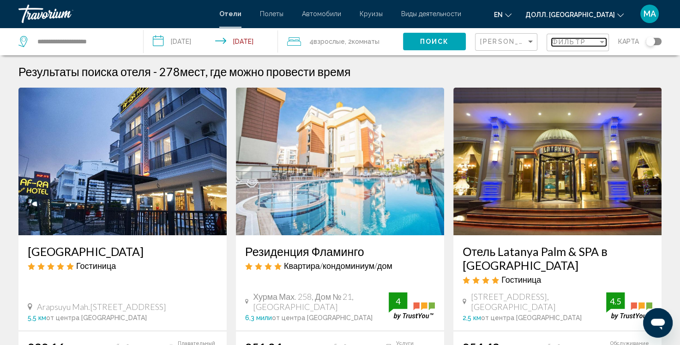
click at [569, 44] on ya-tr-span "Фильтр" at bounding box center [569, 41] width 34 height 7
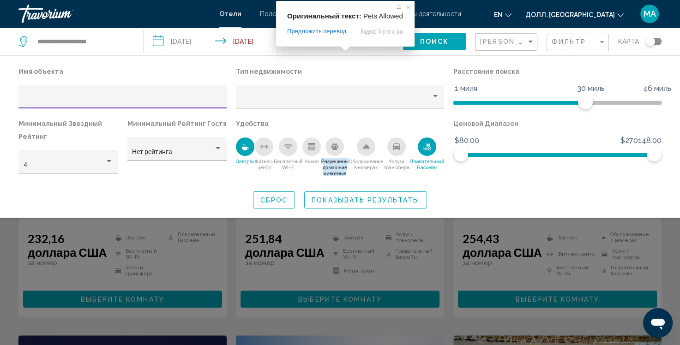
scroll to position [302, 0]
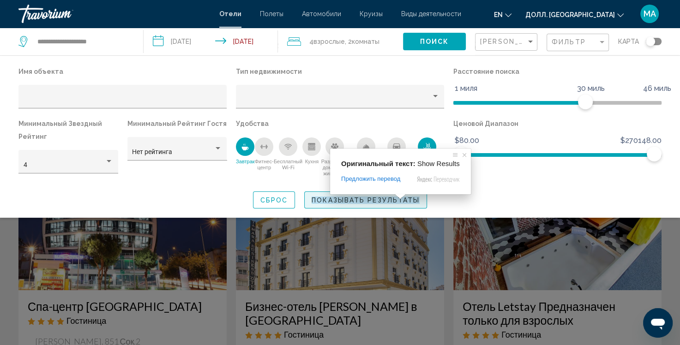
click at [380, 203] on ya-tr-span "Показывать результаты" at bounding box center [366, 200] width 108 height 7
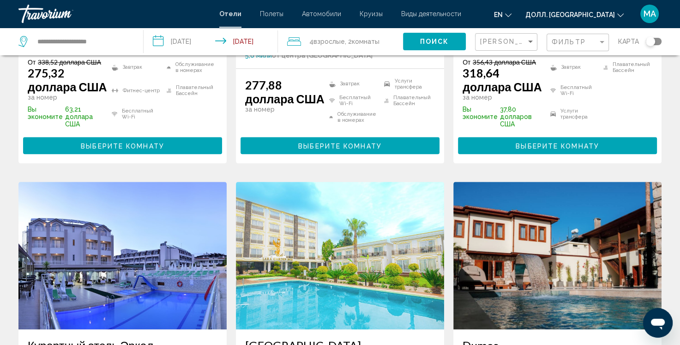
scroll to position [1036, 0]
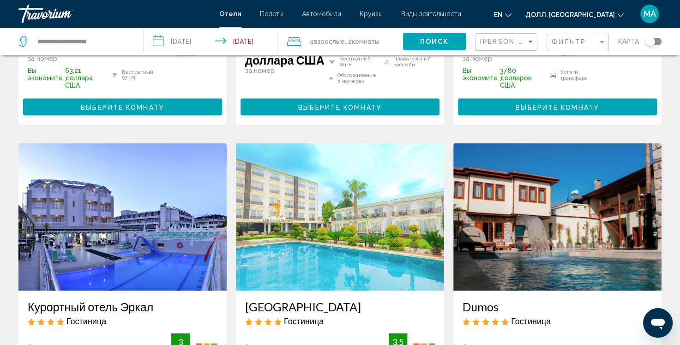
drag, startPoint x: 678, startPoint y: 233, endPoint x: 681, endPoint y: 274, distance: 40.7
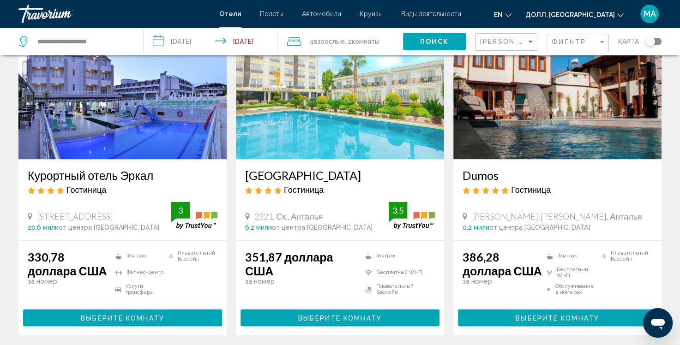
scroll to position [1125, 0]
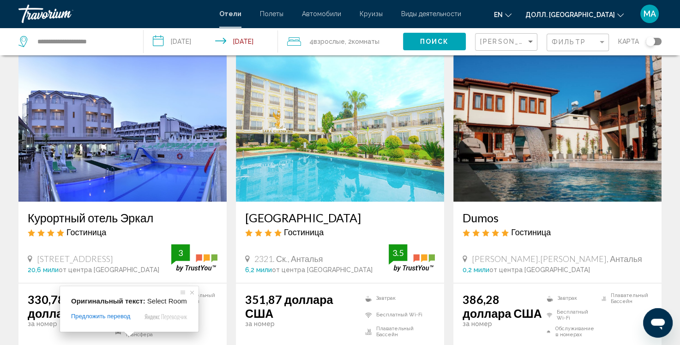
click at [128, 334] on span at bounding box center [129, 334] width 12 height 6
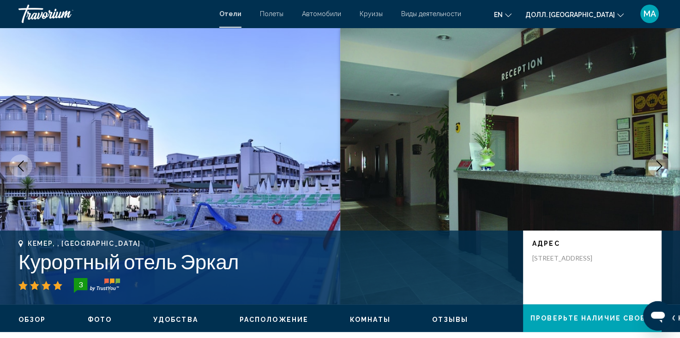
click at [659, 166] on icon "Следующее изображение" at bounding box center [659, 166] width 11 height 11
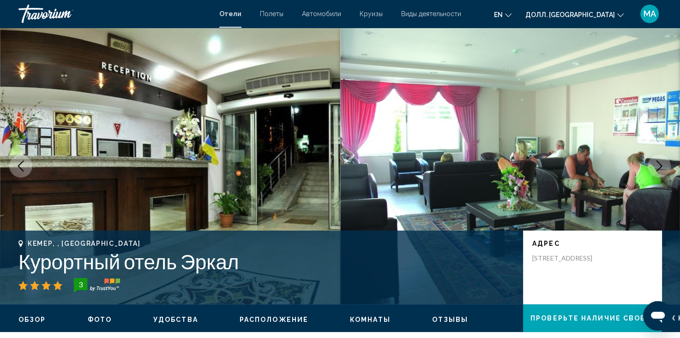
click at [659, 166] on icon "Следующее изображение" at bounding box center [659, 166] width 11 height 11
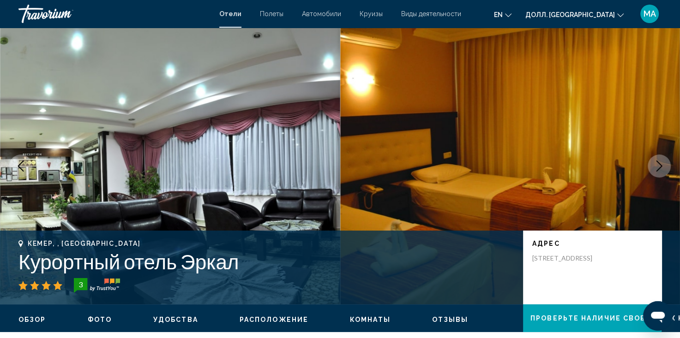
click at [659, 166] on icon "Следующее изображение" at bounding box center [659, 166] width 11 height 11
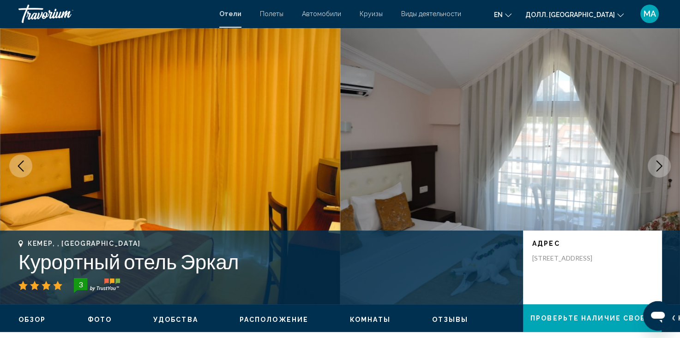
click at [659, 166] on icon "Следующее изображение" at bounding box center [659, 166] width 11 height 11
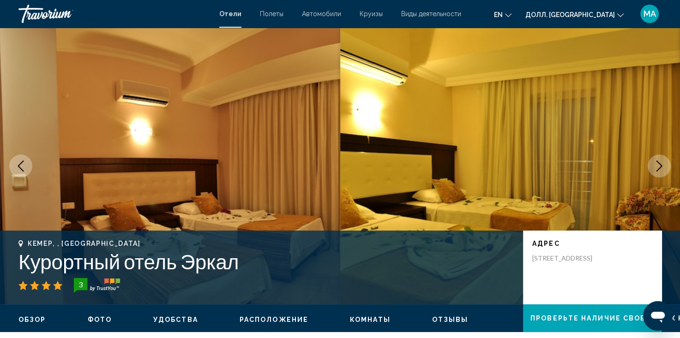
click at [659, 166] on icon "Следующее изображение" at bounding box center [659, 166] width 11 height 11
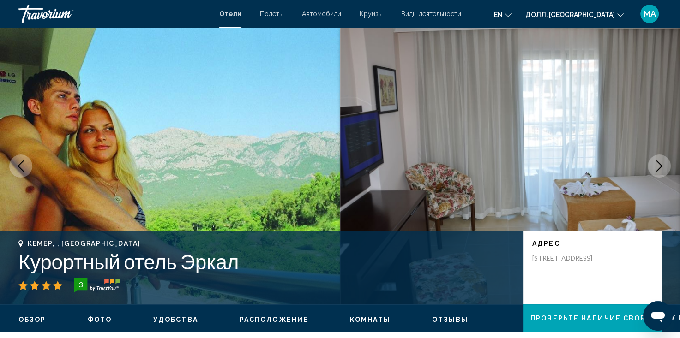
click at [659, 166] on icon "Следующее изображение" at bounding box center [659, 166] width 11 height 11
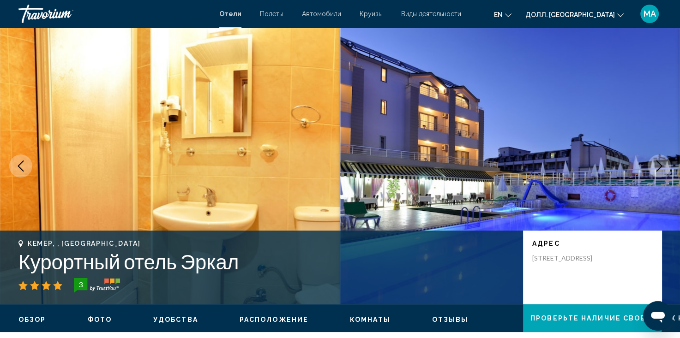
click at [659, 166] on icon "Следующее изображение" at bounding box center [659, 166] width 11 height 11
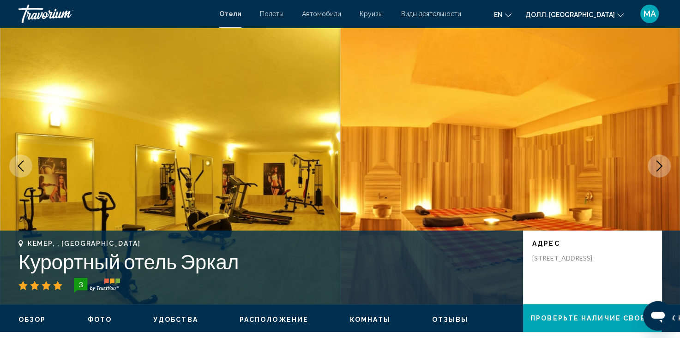
click at [659, 166] on icon "Следующее изображение" at bounding box center [659, 166] width 11 height 11
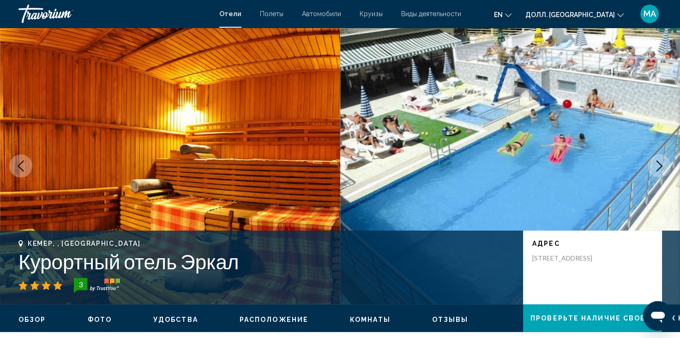
click at [659, 166] on icon "Следующее изображение" at bounding box center [659, 166] width 11 height 11
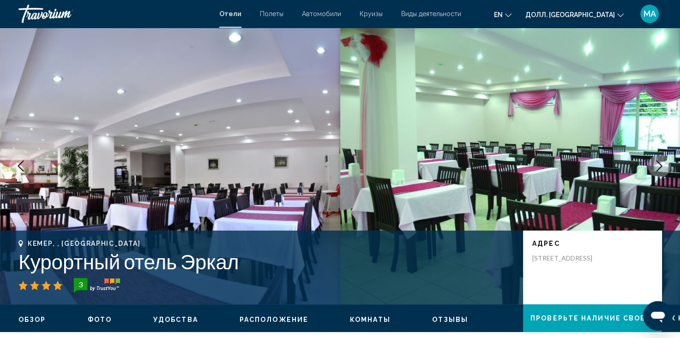
click at [659, 166] on icon "Следующее изображение" at bounding box center [659, 166] width 11 height 11
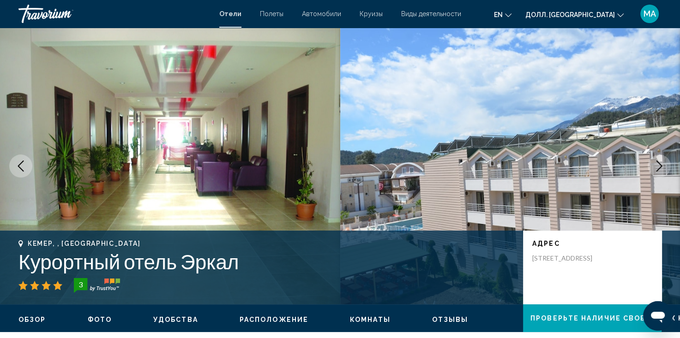
click at [659, 166] on icon "Следующее изображение" at bounding box center [659, 166] width 11 height 11
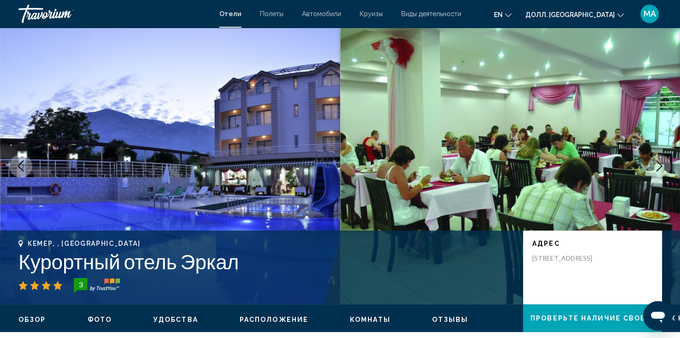
click at [659, 166] on icon "Следующее изображение" at bounding box center [659, 166] width 11 height 11
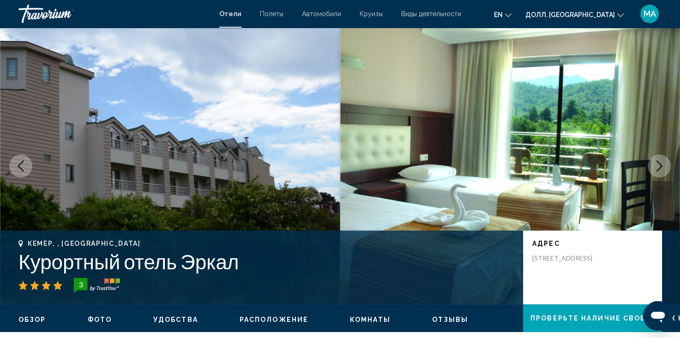
click at [659, 166] on icon "Следующее изображение" at bounding box center [659, 166] width 11 height 11
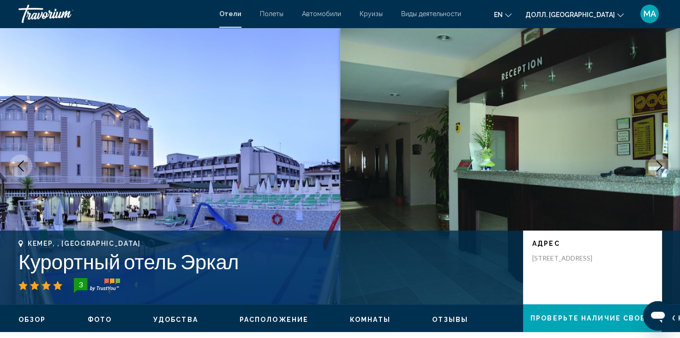
click at [659, 166] on icon "Следующее изображение" at bounding box center [659, 166] width 11 height 11
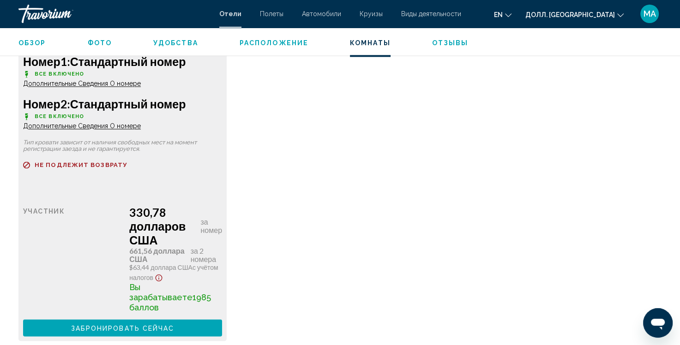
scroll to position [1363, 0]
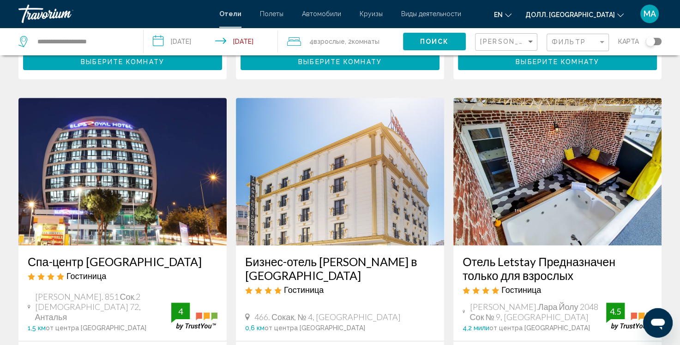
scroll to position [343, 0]
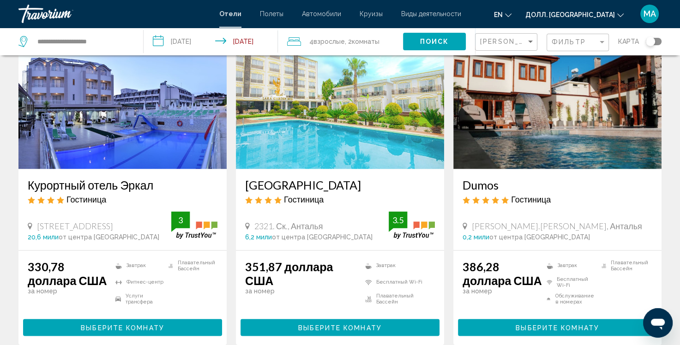
scroll to position [1183, 0]
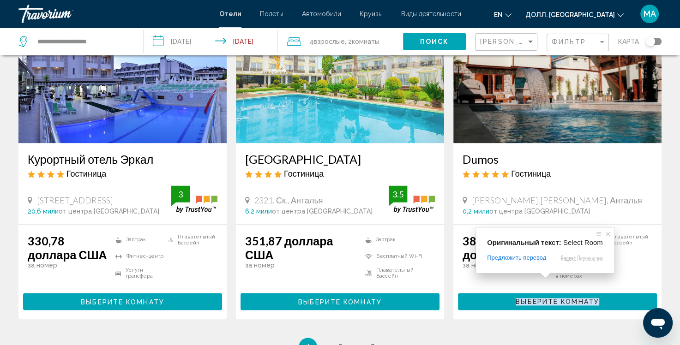
click at [544, 277] on span at bounding box center [545, 276] width 12 height 6
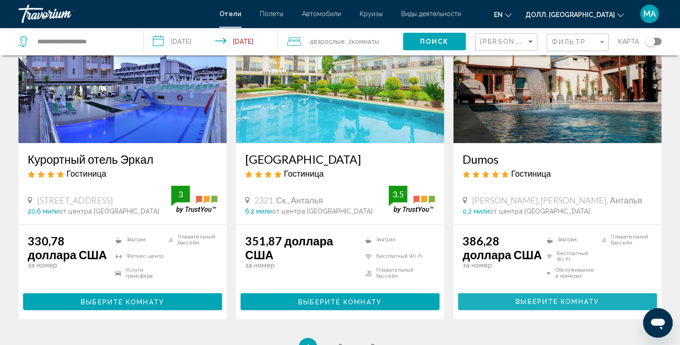
click at [494, 293] on button "Выберите Комнату" at bounding box center [557, 301] width 199 height 17
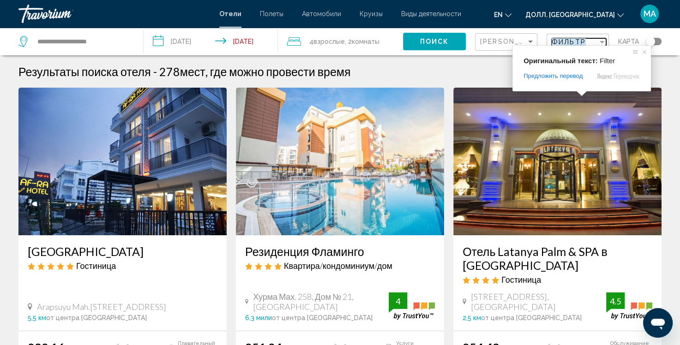
click at [580, 45] on ya-tr-span "Фильтр" at bounding box center [569, 41] width 34 height 7
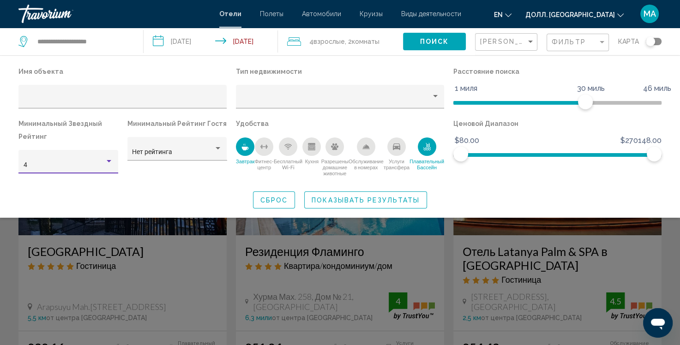
click at [85, 168] on div "4" at bounding box center [65, 165] width 82 height 7
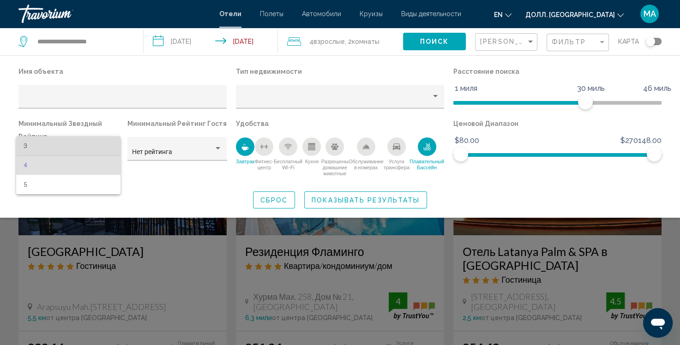
click at [74, 139] on span "3" at bounding box center [69, 145] width 90 height 19
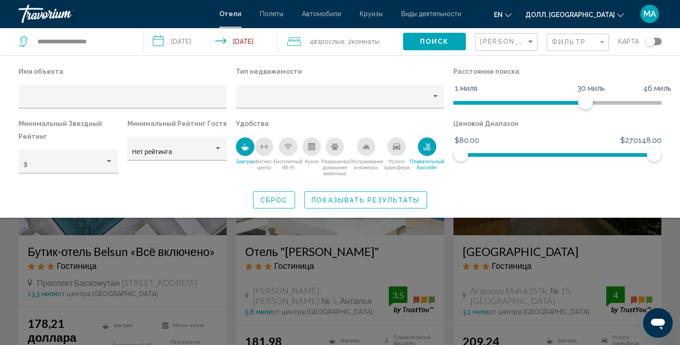
click at [428, 148] on icon "Плавательный Бассейн" at bounding box center [426, 148] width 7 height 2
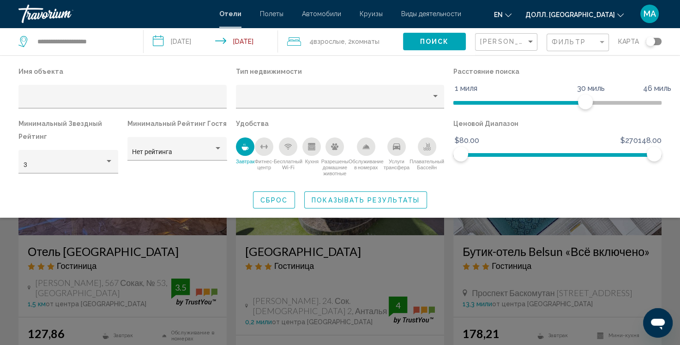
click at [428, 148] on icon "Плавательный Бассейн" at bounding box center [426, 148] width 7 height 2
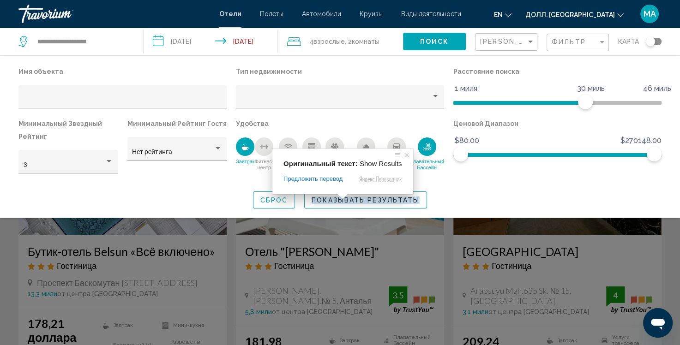
click at [344, 199] on span at bounding box center [343, 197] width 12 height 6
click at [373, 200] on ya-tr-span "Показывать результаты" at bounding box center [366, 200] width 108 height 7
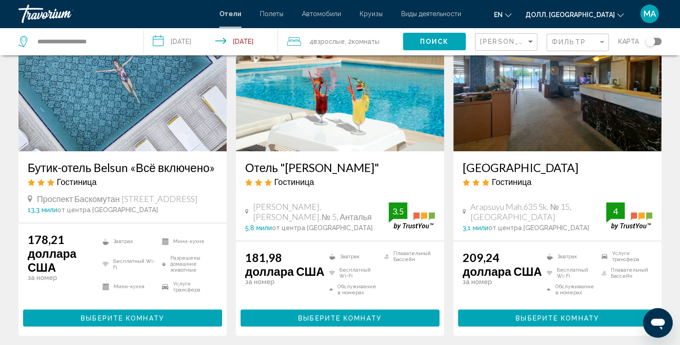
scroll to position [164, 0]
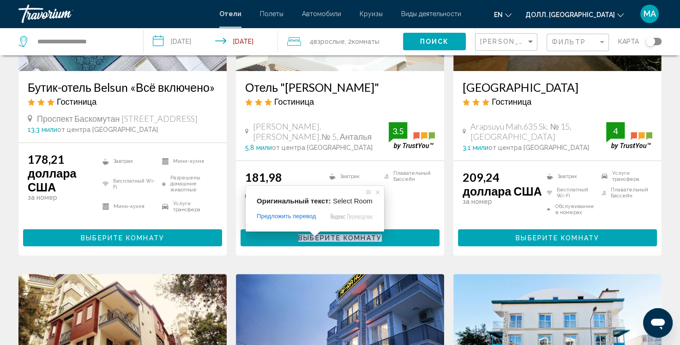
click at [312, 237] on span at bounding box center [315, 234] width 12 height 6
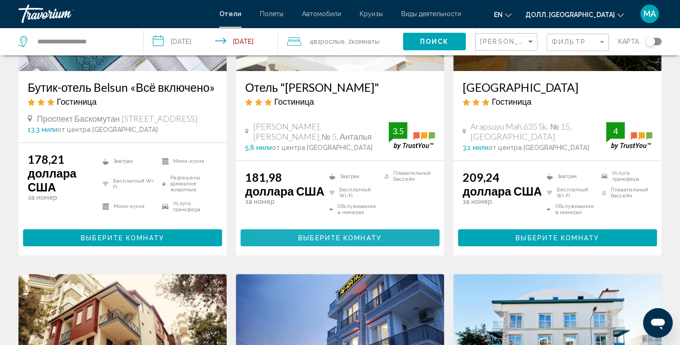
click at [290, 238] on button "Выберите Комнату" at bounding box center [340, 237] width 199 height 17
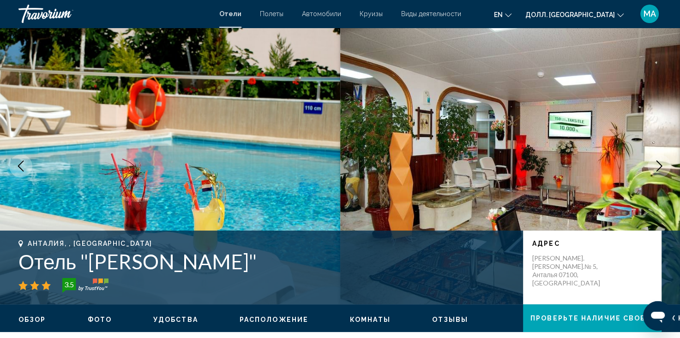
click at [654, 163] on icon "Следующее изображение" at bounding box center [659, 166] width 11 height 11
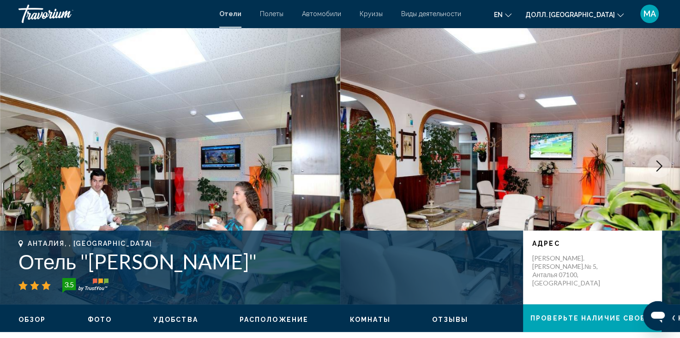
click at [654, 163] on icon "Следующее изображение" at bounding box center [659, 166] width 11 height 11
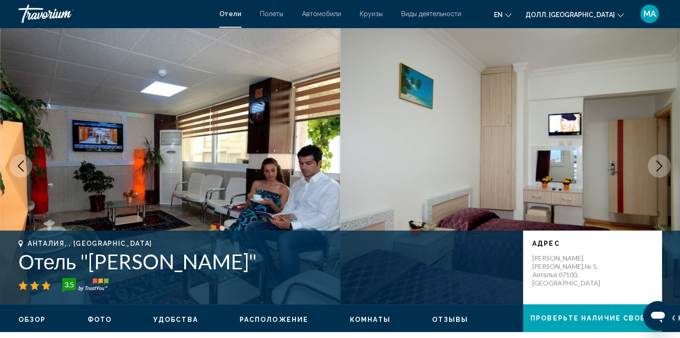
click at [654, 163] on icon "Следующее изображение" at bounding box center [659, 166] width 11 height 11
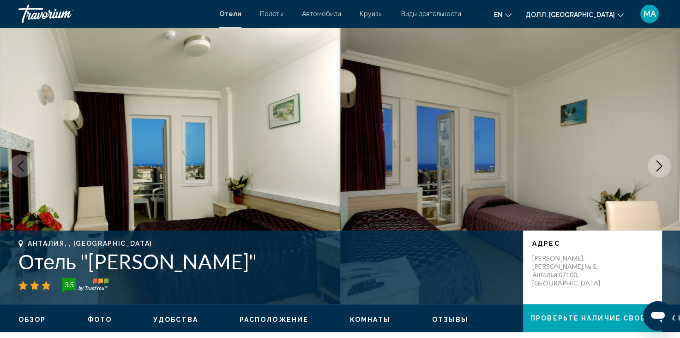
click at [654, 163] on icon "Следующее изображение" at bounding box center [659, 166] width 11 height 11
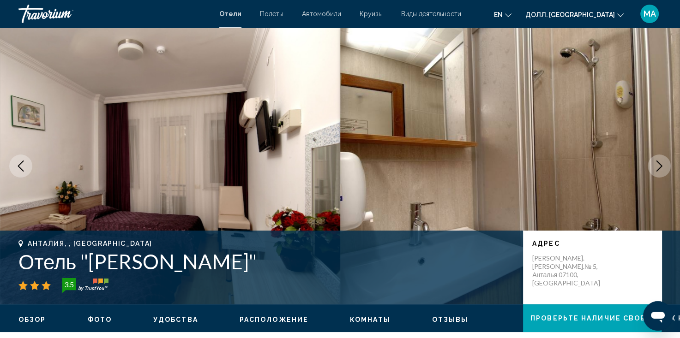
click at [654, 163] on icon "Следующее изображение" at bounding box center [659, 166] width 11 height 11
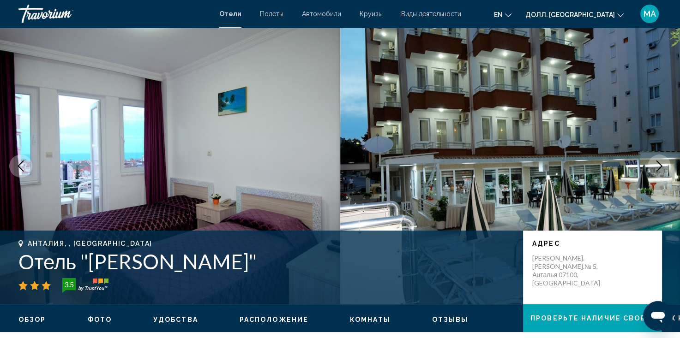
click at [654, 163] on icon "Следующее изображение" at bounding box center [659, 166] width 11 height 11
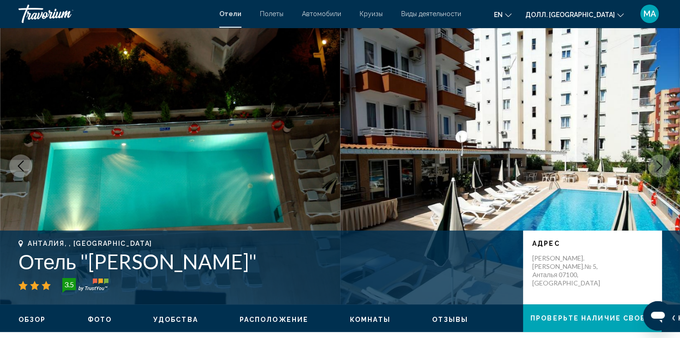
click at [654, 163] on icon "Следующее изображение" at bounding box center [659, 166] width 11 height 11
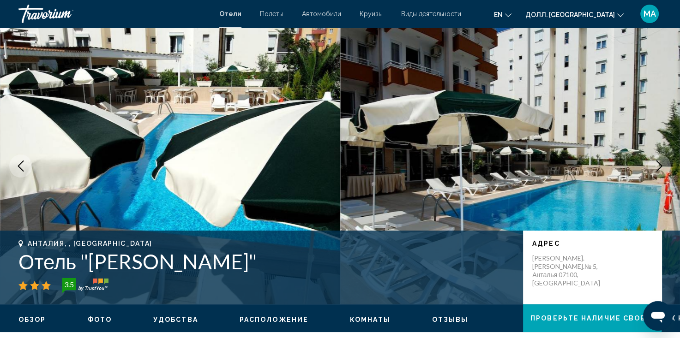
click at [654, 163] on icon "Следующее изображение" at bounding box center [659, 166] width 11 height 11
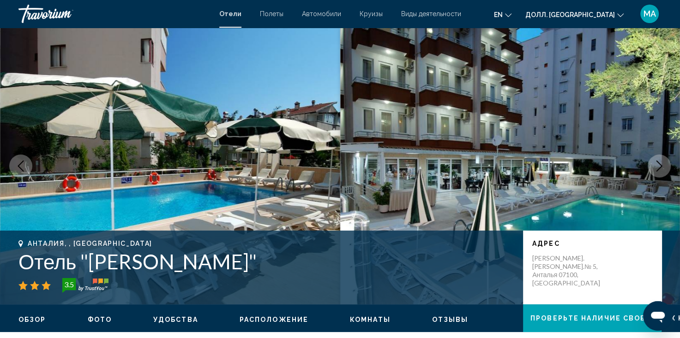
click at [654, 163] on icon "Следующее изображение" at bounding box center [659, 166] width 11 height 11
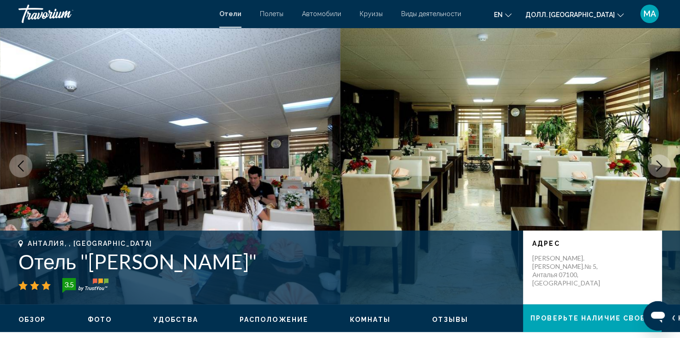
click at [654, 163] on icon "Следующее изображение" at bounding box center [659, 166] width 11 height 11
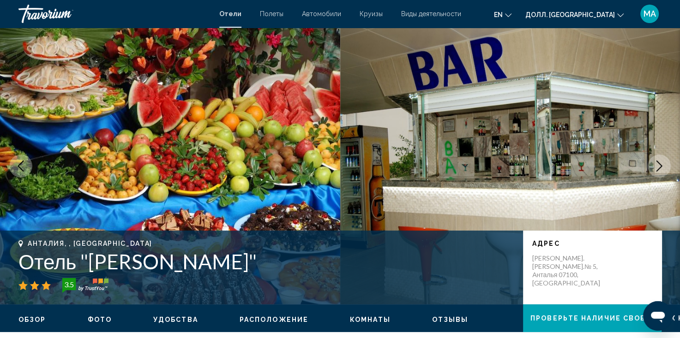
click at [654, 163] on icon "Следующее изображение" at bounding box center [659, 166] width 11 height 11
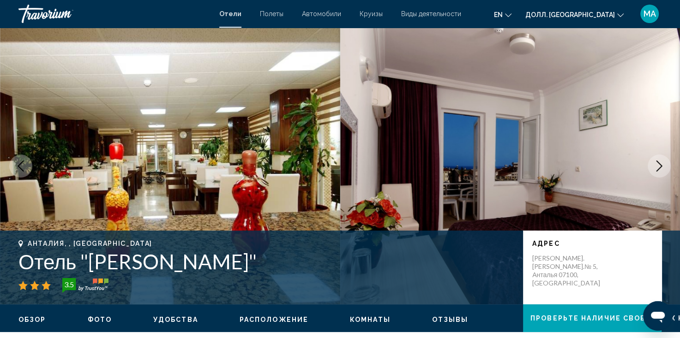
click at [654, 163] on icon "Следующее изображение" at bounding box center [659, 166] width 11 height 11
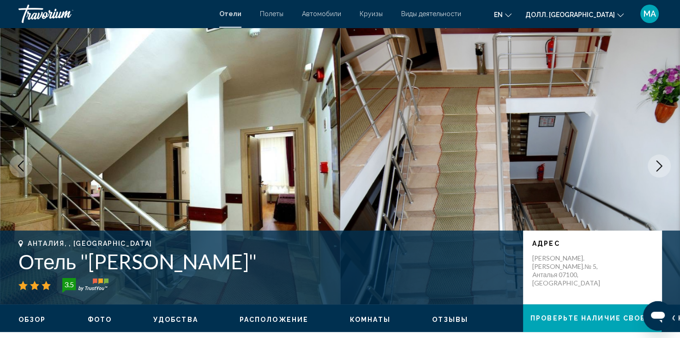
click at [654, 163] on icon "Следующее изображение" at bounding box center [659, 166] width 11 height 11
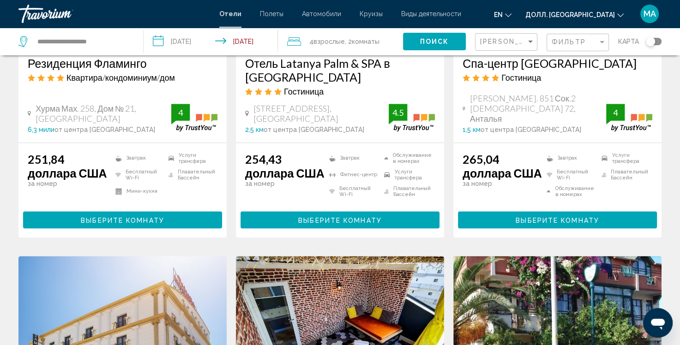
scroll to position [903, 0]
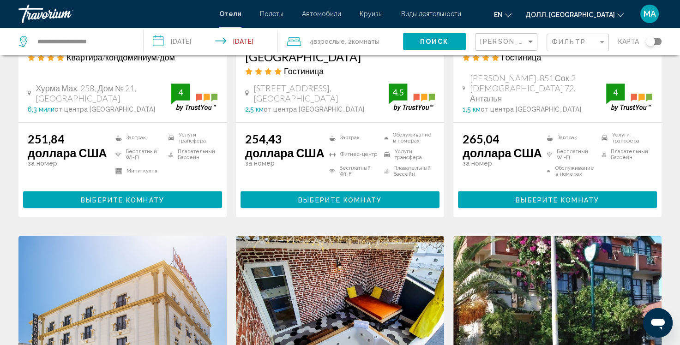
click at [656, 241] on img "Основное содержание" at bounding box center [557, 310] width 208 height 148
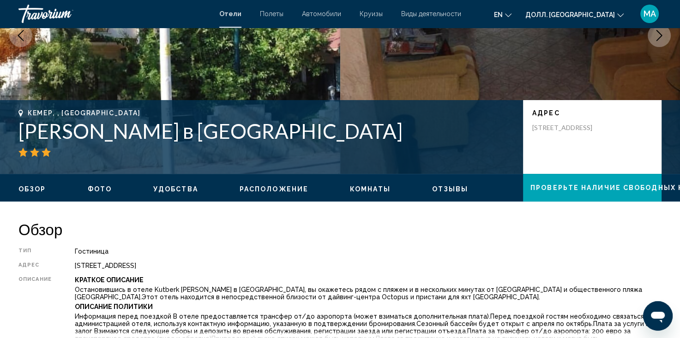
scroll to position [9, 0]
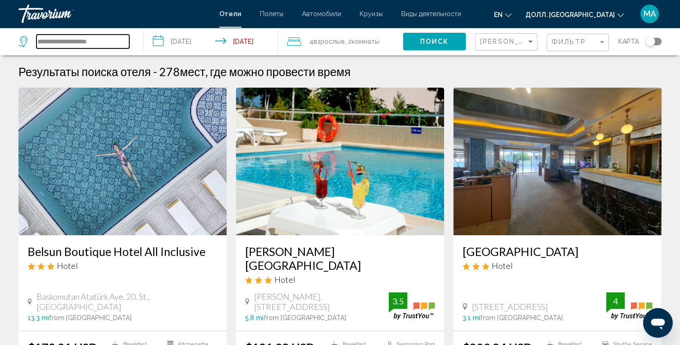
drag, startPoint x: 100, startPoint y: 39, endPoint x: -22, endPoint y: 48, distance: 122.2
click at [0, 48] on html "**********" at bounding box center [340, 172] width 680 height 345
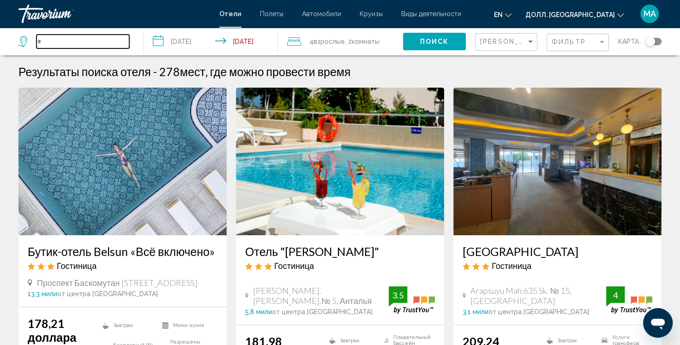
type input "**"
